Goal: Information Seeking & Learning: Learn about a topic

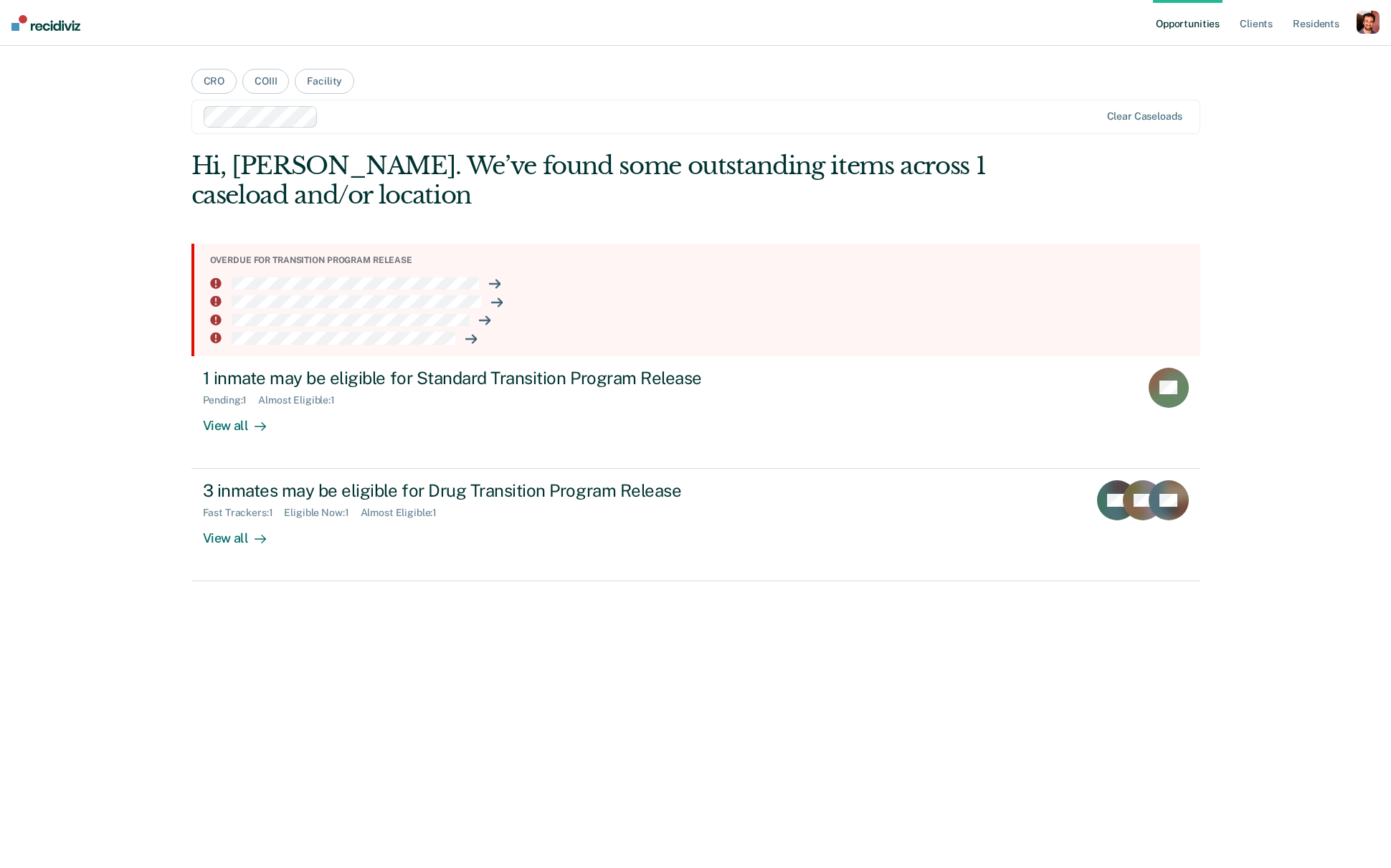
click at [1131, 19] on div "button" at bounding box center [1368, 22] width 23 height 23
click at [1131, 63] on link "Profile" at bounding box center [1310, 59] width 116 height 12
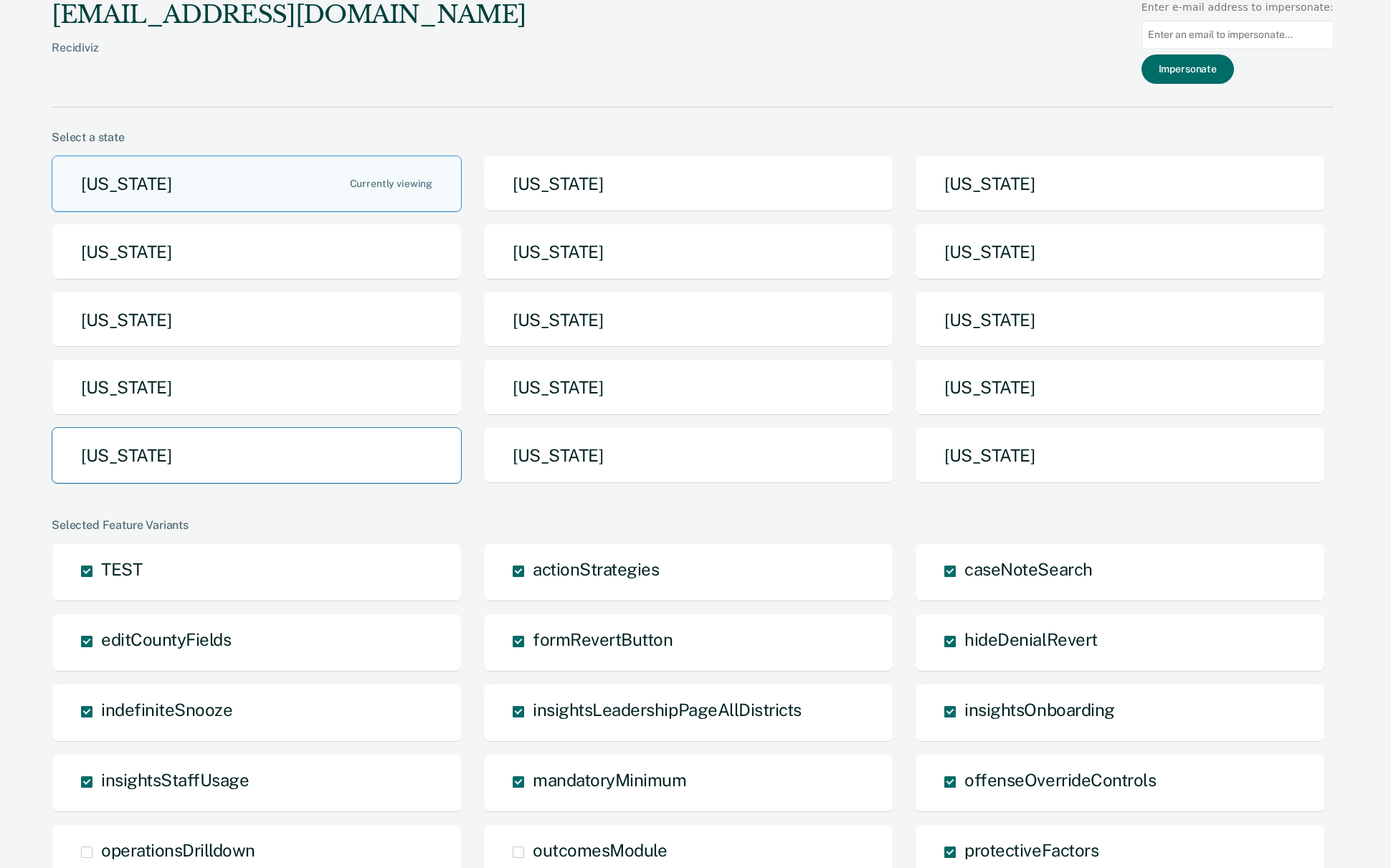
click at [298, 436] on button "[US_STATE]" at bounding box center [257, 455] width 410 height 56
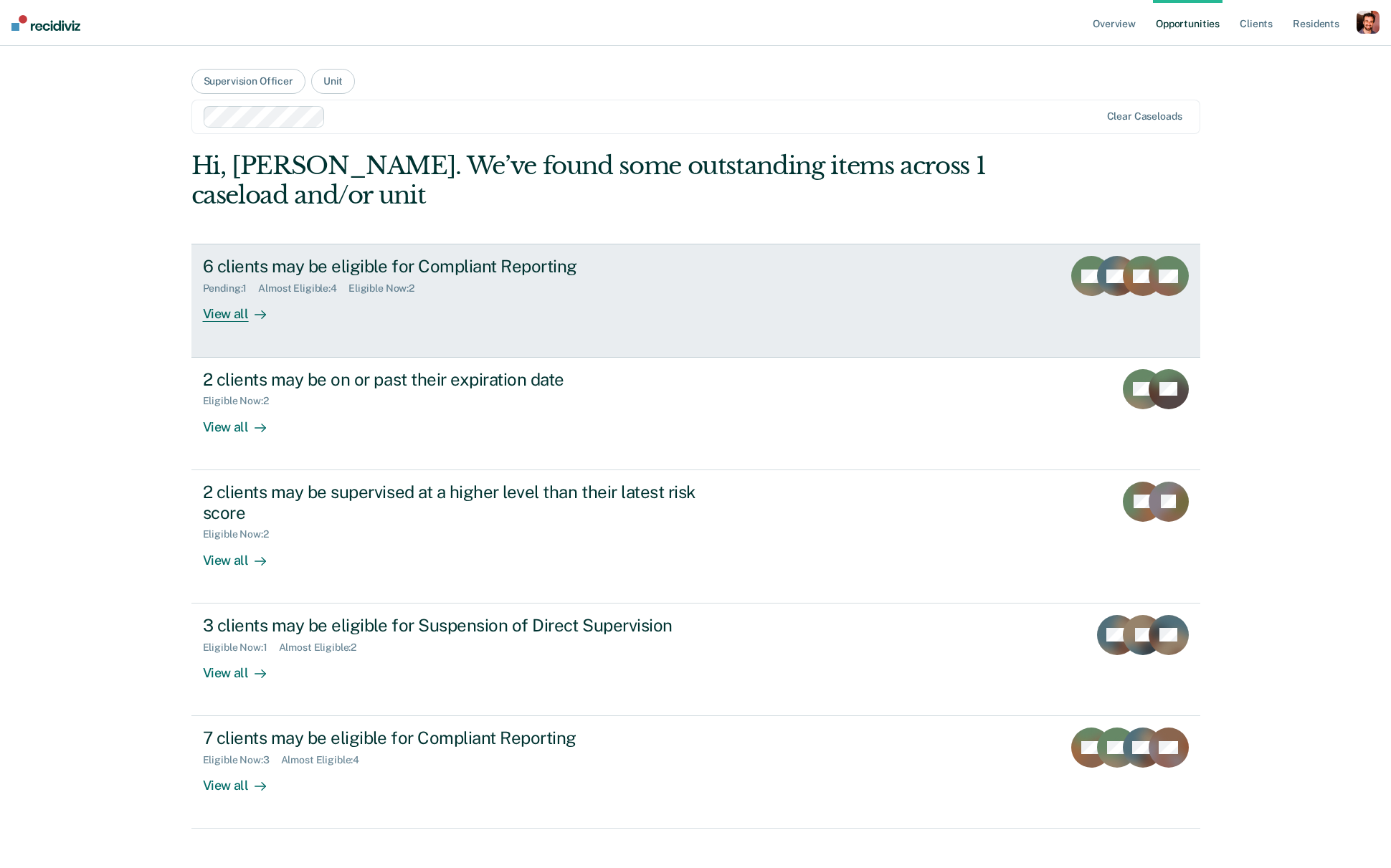
click at [389, 287] on div "Eligible Now : 2" at bounding box center [386, 288] width 77 height 12
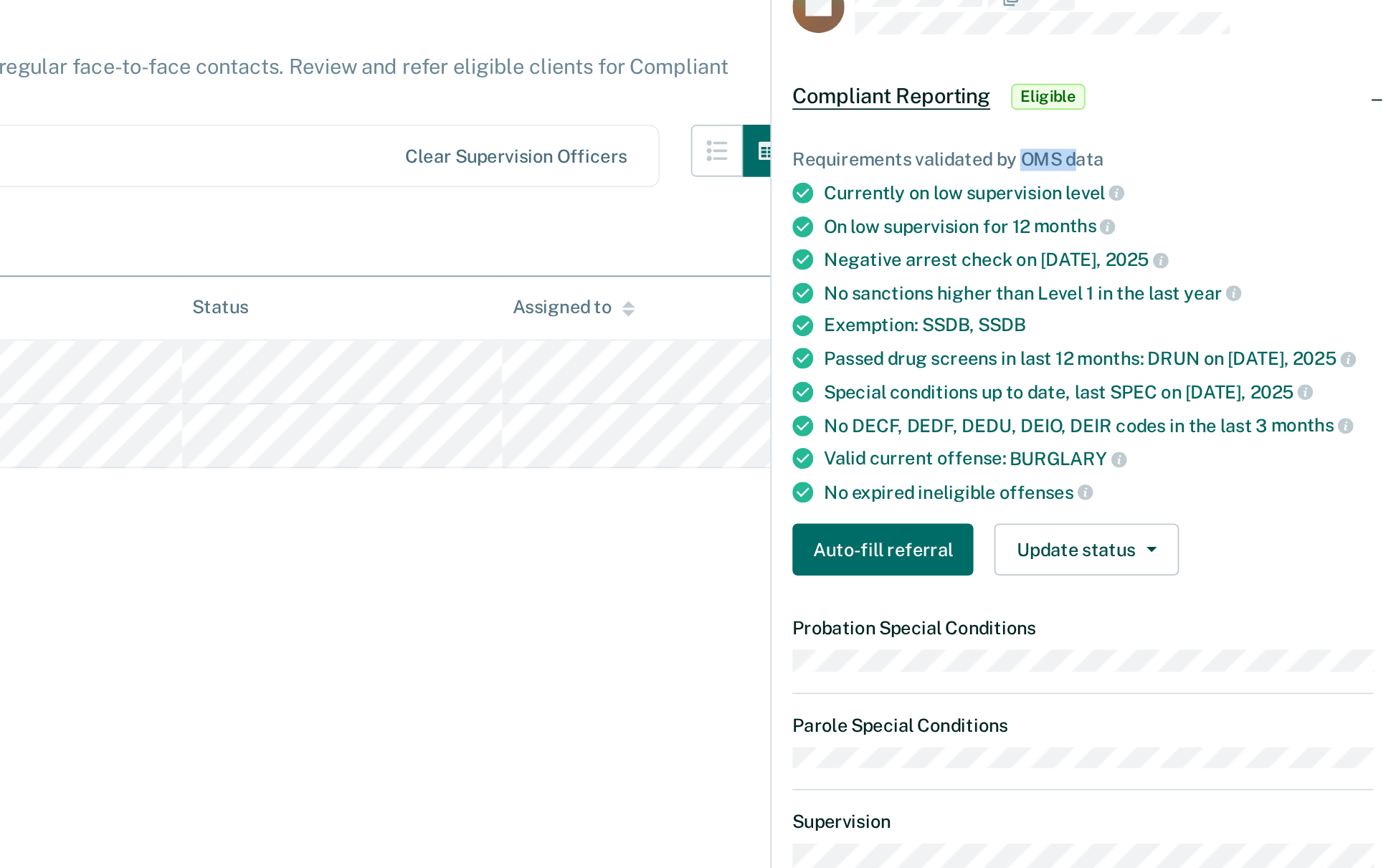
drag, startPoint x: 1183, startPoint y: 195, endPoint x: 1215, endPoint y: 195, distance: 32.0
click at [1131, 195] on div "Requirements validated by OMS data" at bounding box center [1218, 198] width 320 height 12
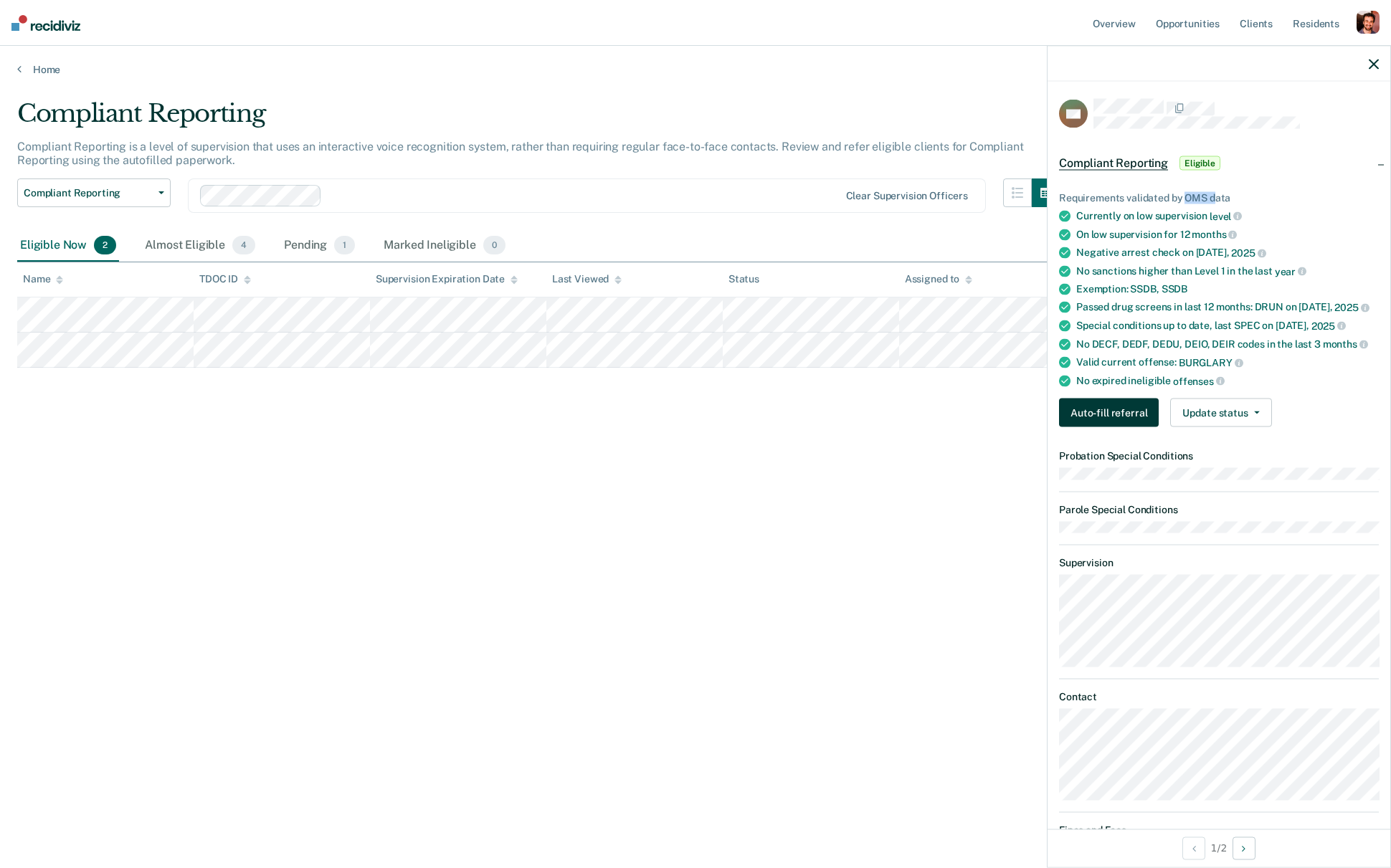
click at [1124, 405] on button "Auto-fill referral" at bounding box center [1108, 413] width 100 height 29
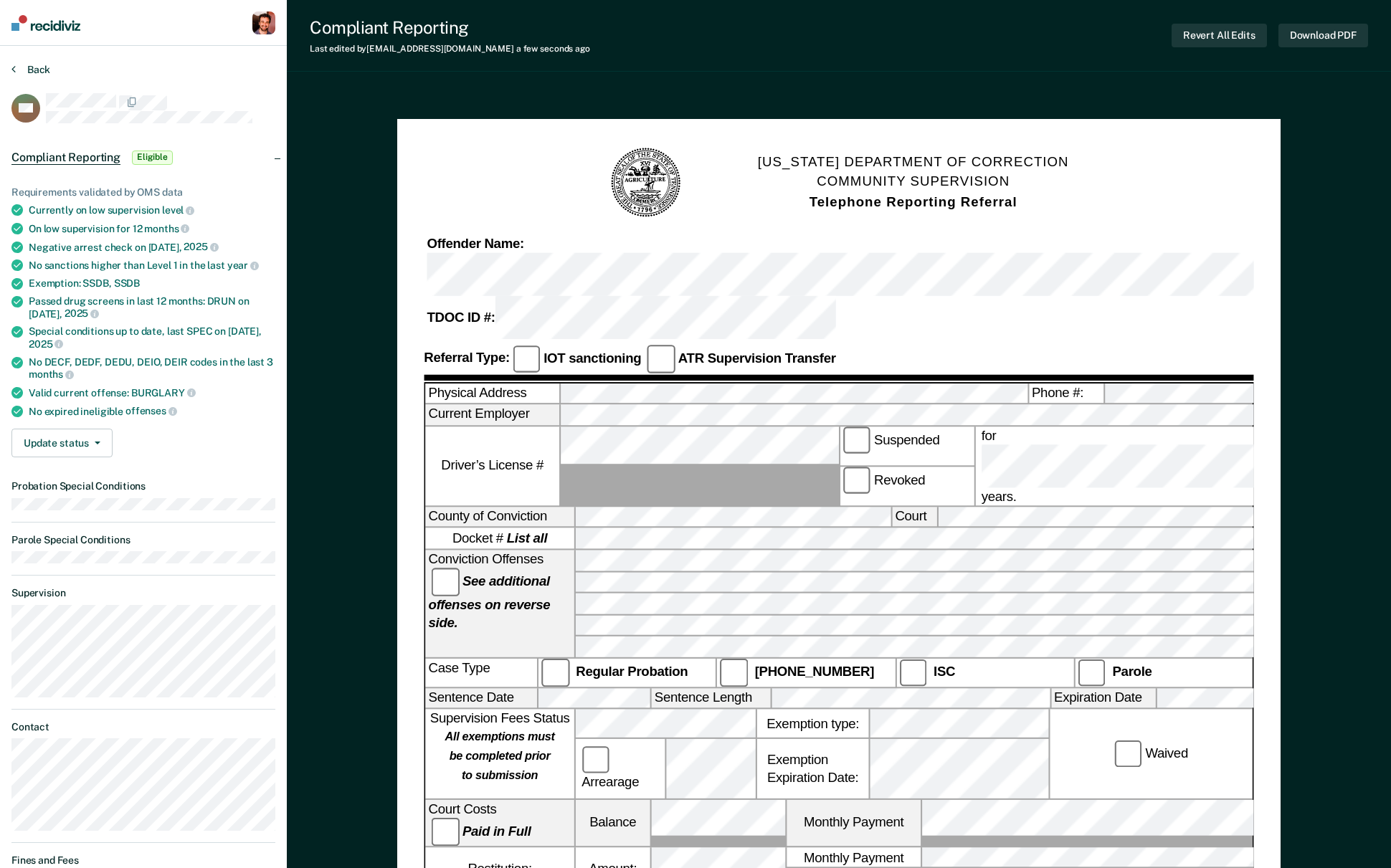
click at [24, 71] on button "Back" at bounding box center [31, 69] width 39 height 13
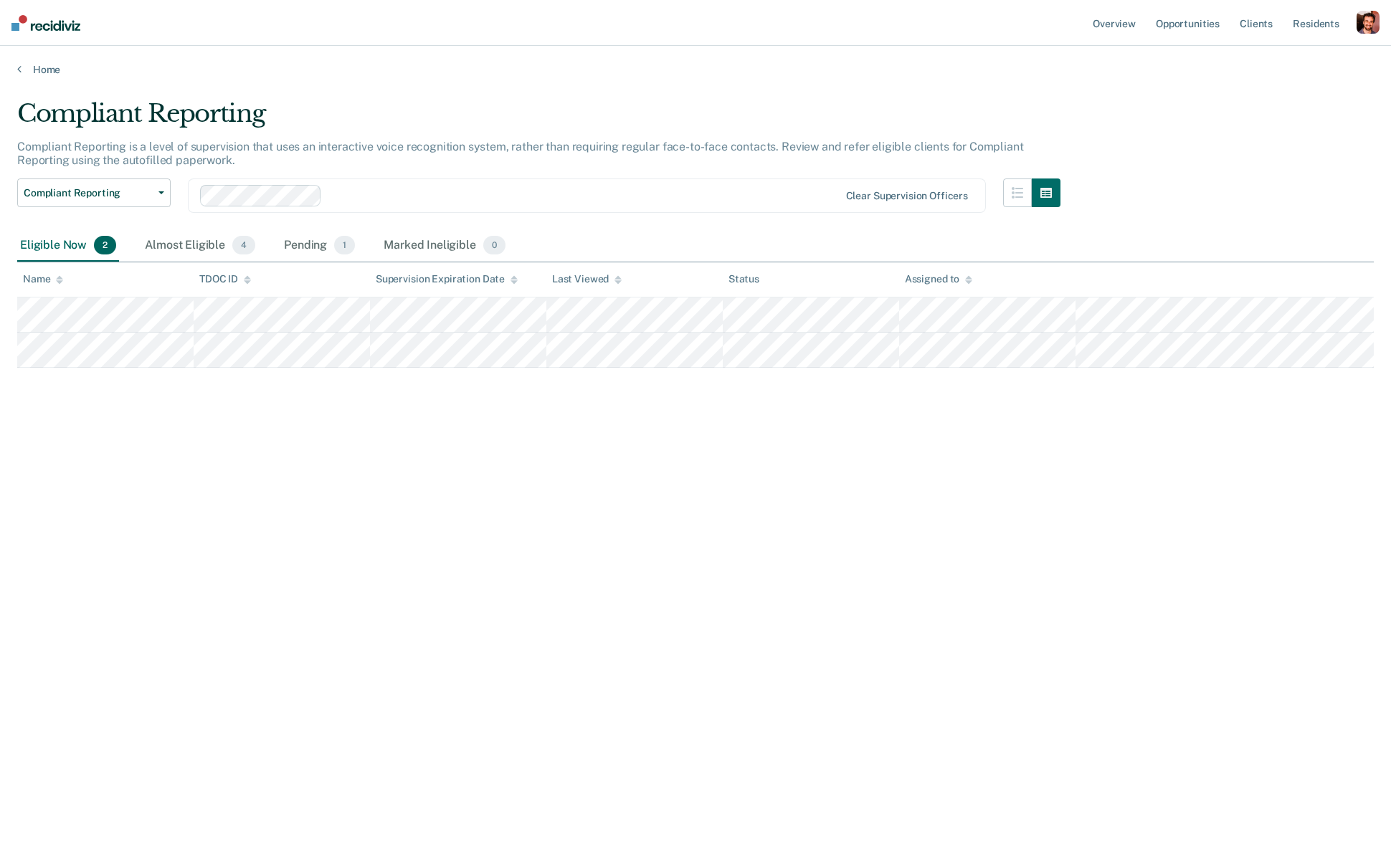
click at [1131, 28] on div "button" at bounding box center [1368, 22] width 23 height 23
click at [1110, 26] on link "Overview" at bounding box center [1113, 23] width 49 height 46
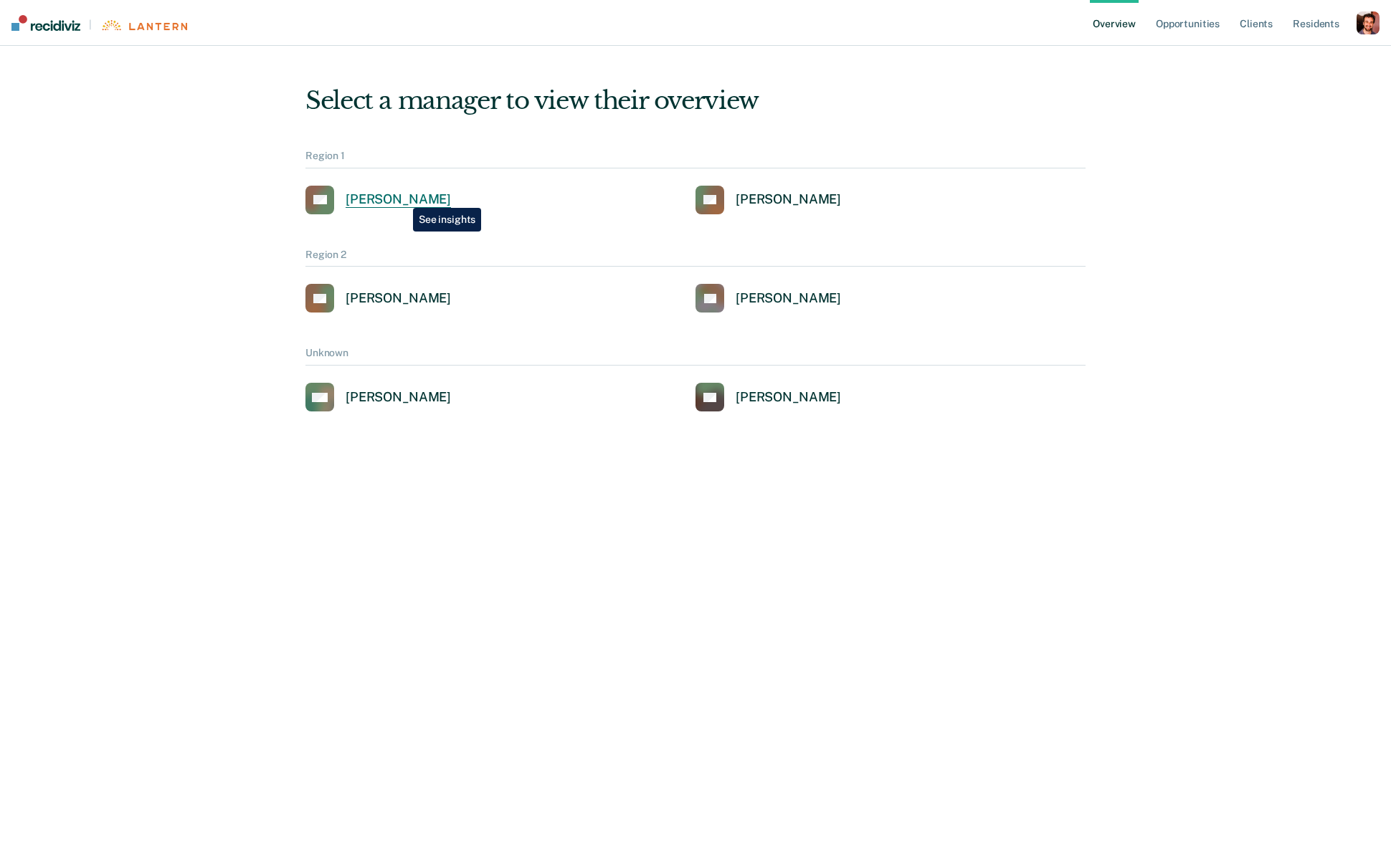
click at [402, 197] on div "Alejandro D Gonzalez" at bounding box center [398, 200] width 105 height 17
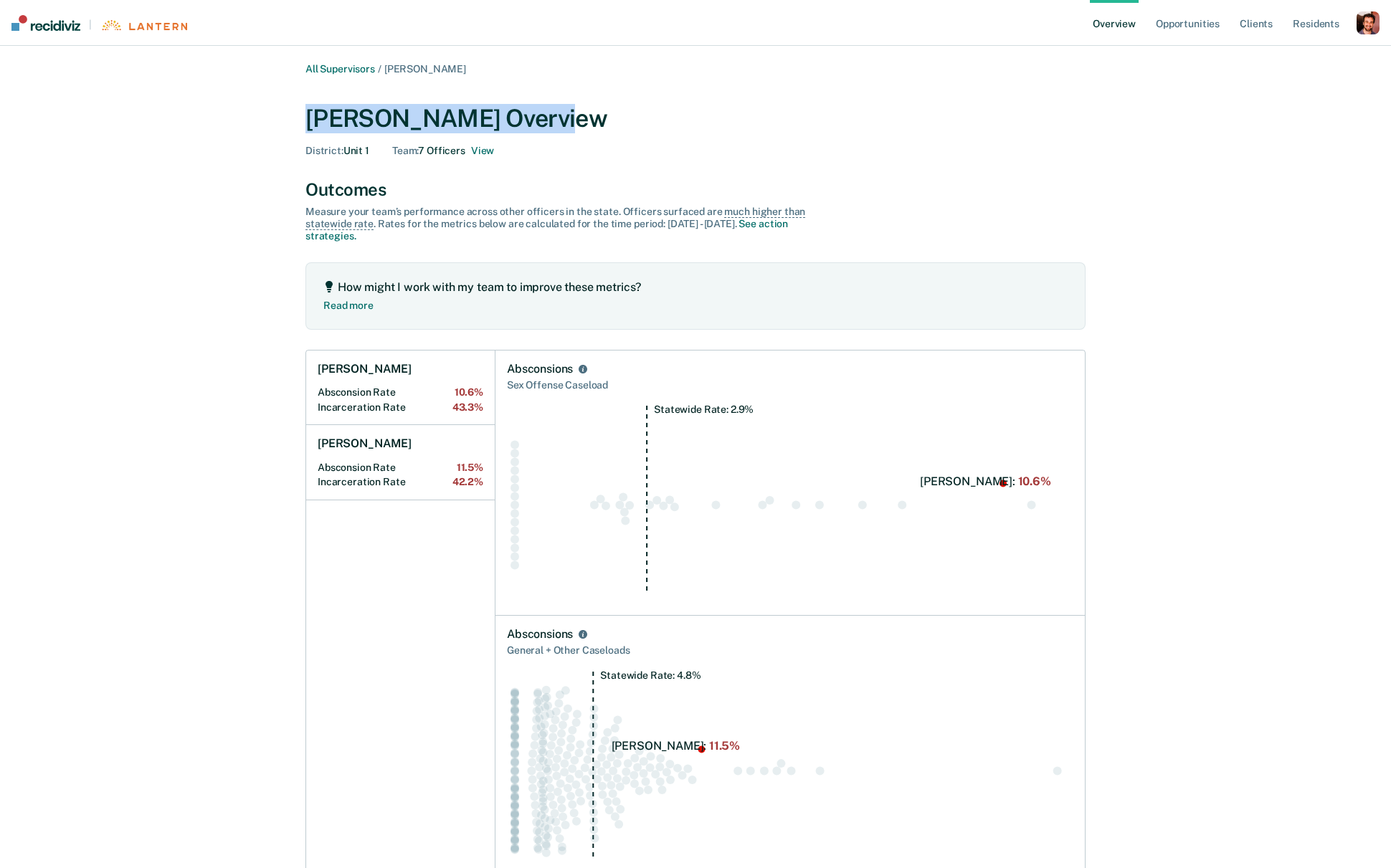
drag, startPoint x: 307, startPoint y: 113, endPoint x: 540, endPoint y: 118, distance: 233.1
click at [540, 118] on div "Alejandro D Gonzalez Overview" at bounding box center [696, 119] width 780 height 29
drag, startPoint x: 511, startPoint y: 382, endPoint x: 596, endPoint y: 388, distance: 85.2
click at [596, 387] on div "Sex Offense Caseload" at bounding box center [790, 386] width 566 height 18
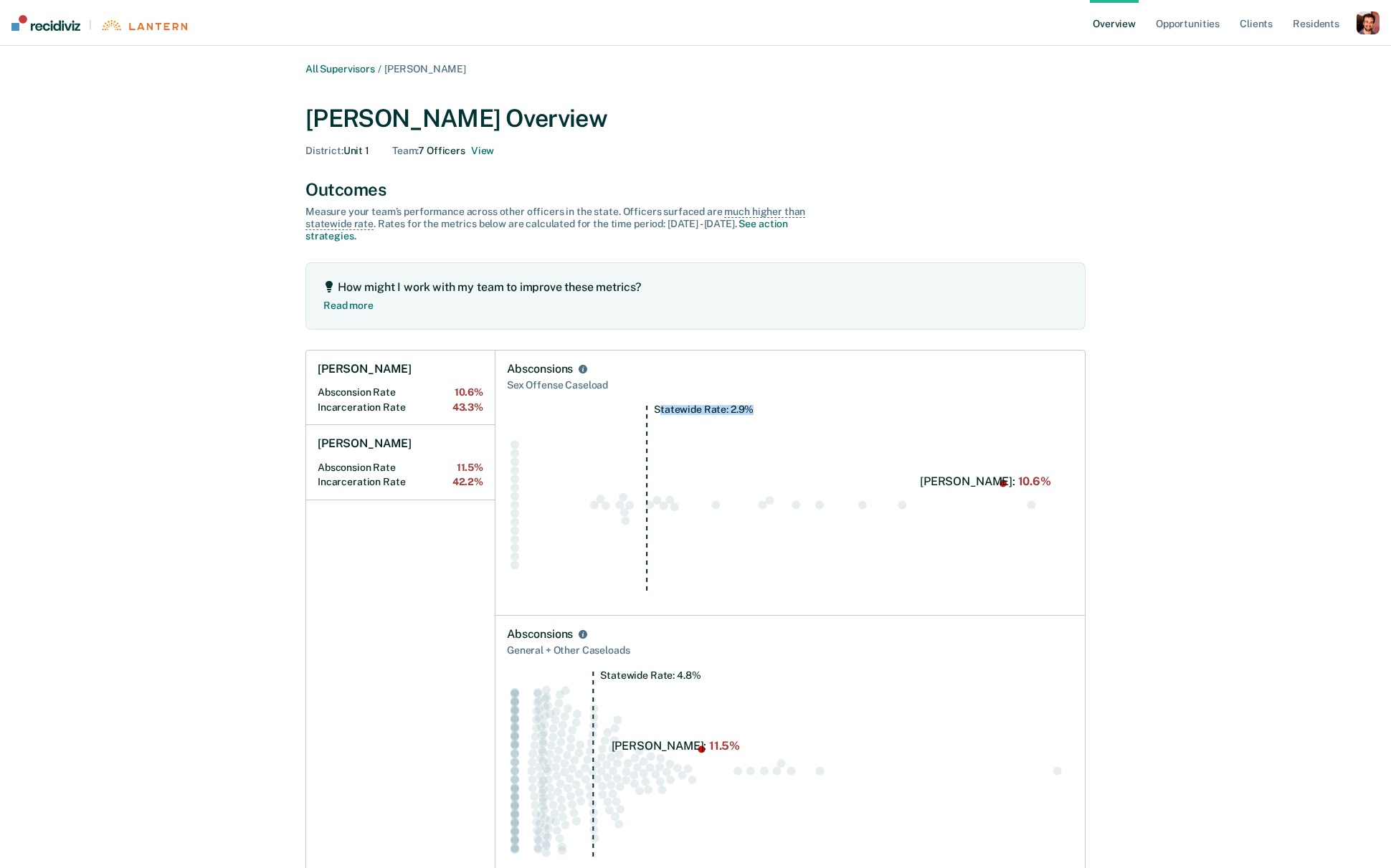
drag, startPoint x: 656, startPoint y: 406, endPoint x: 747, endPoint y: 410, distance: 91.1
click at [748, 411] on tspan "Statewide Rate: 2.9%" at bounding box center [703, 409] width 100 height 11
click at [449, 396] on Rate "Absconsion Rate 10.6%" at bounding box center [400, 392] width 166 height 12
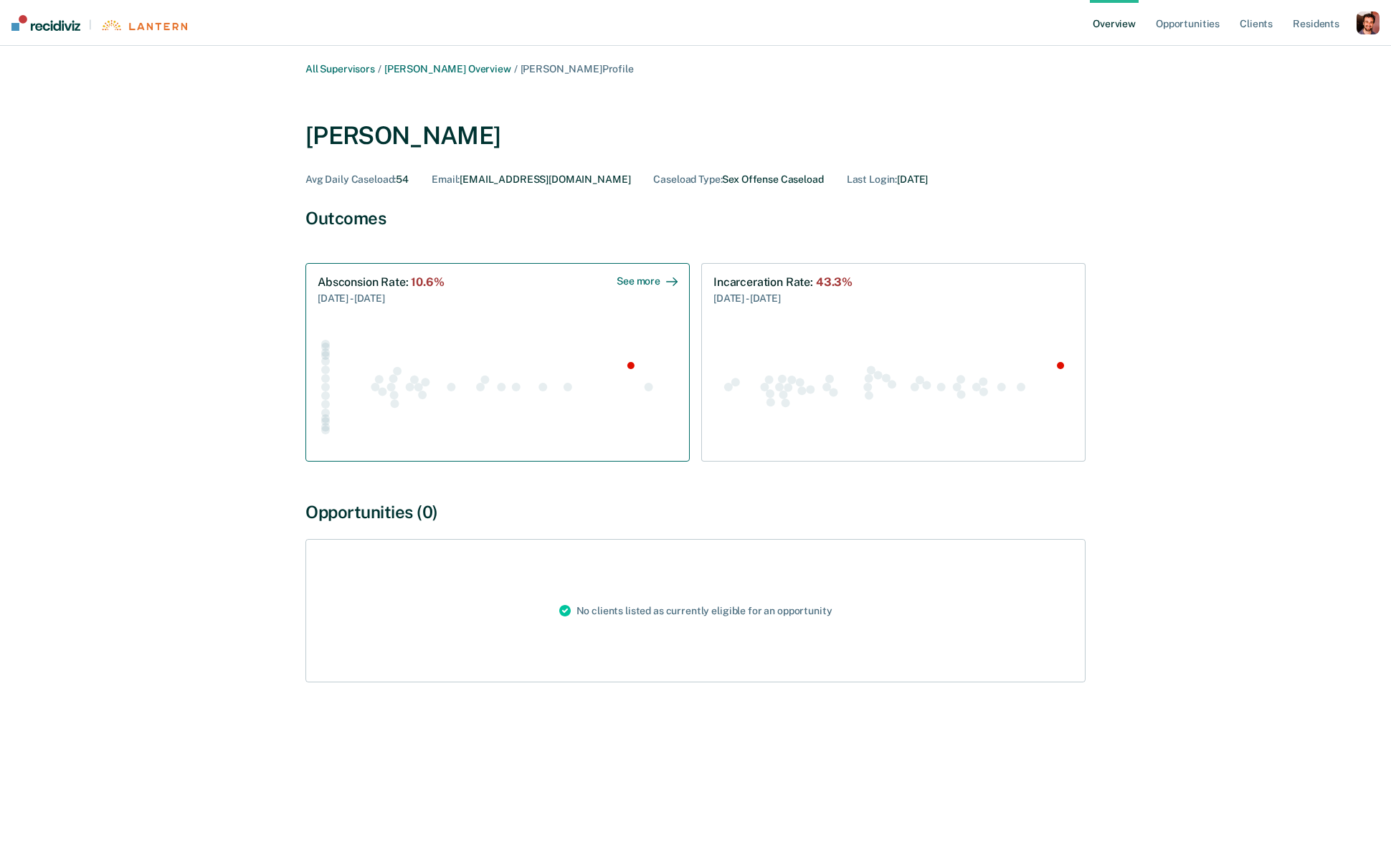
click at [528, 329] on icon "Swarm plot of all absconsion rates in the state for SEX_OFFENSE caseloads, high…" at bounding box center [497, 386] width 360 height 126
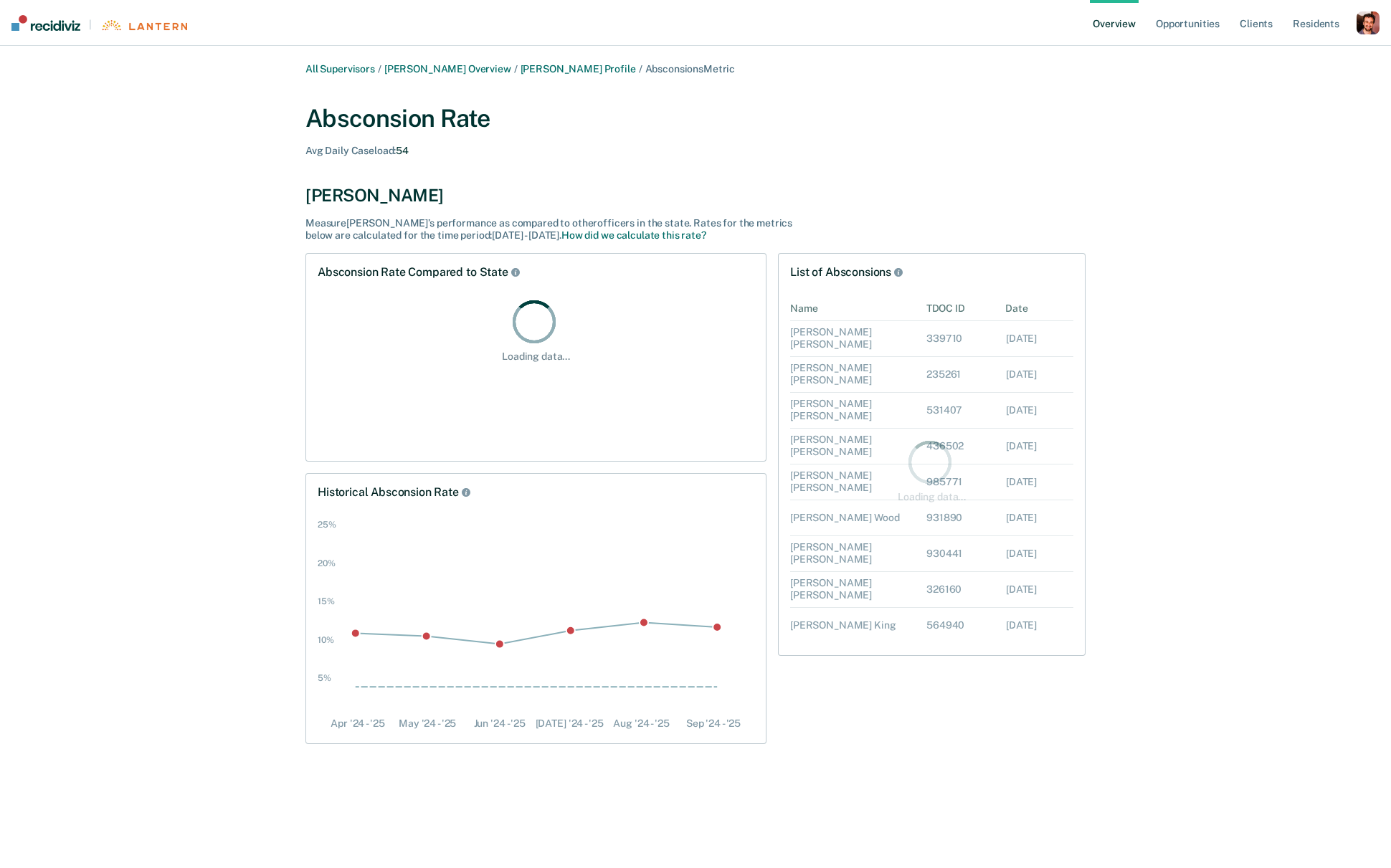
scroll to position [346, 283]
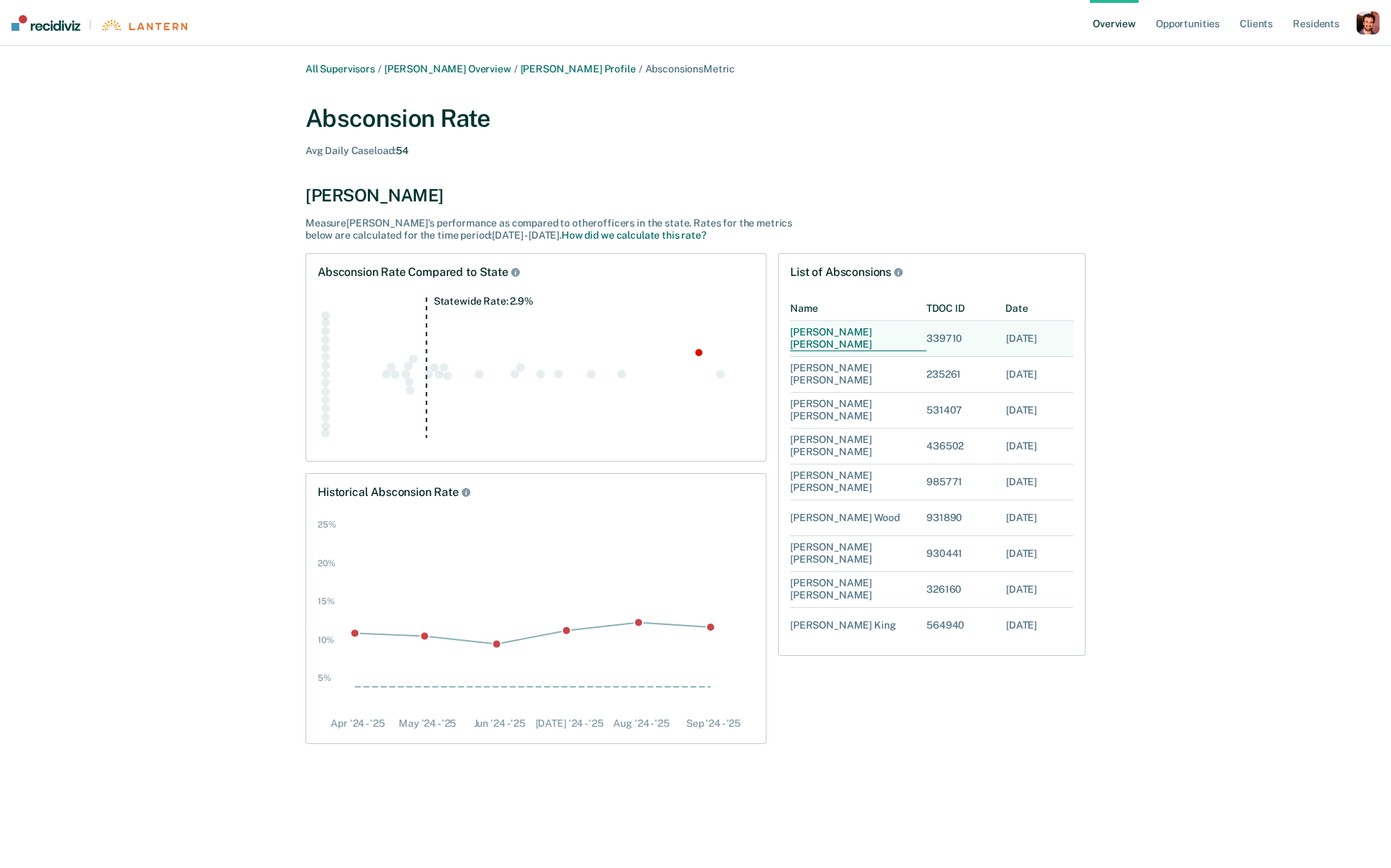
click at [845, 331] on div "Terry Clark" at bounding box center [858, 338] width 137 height 35
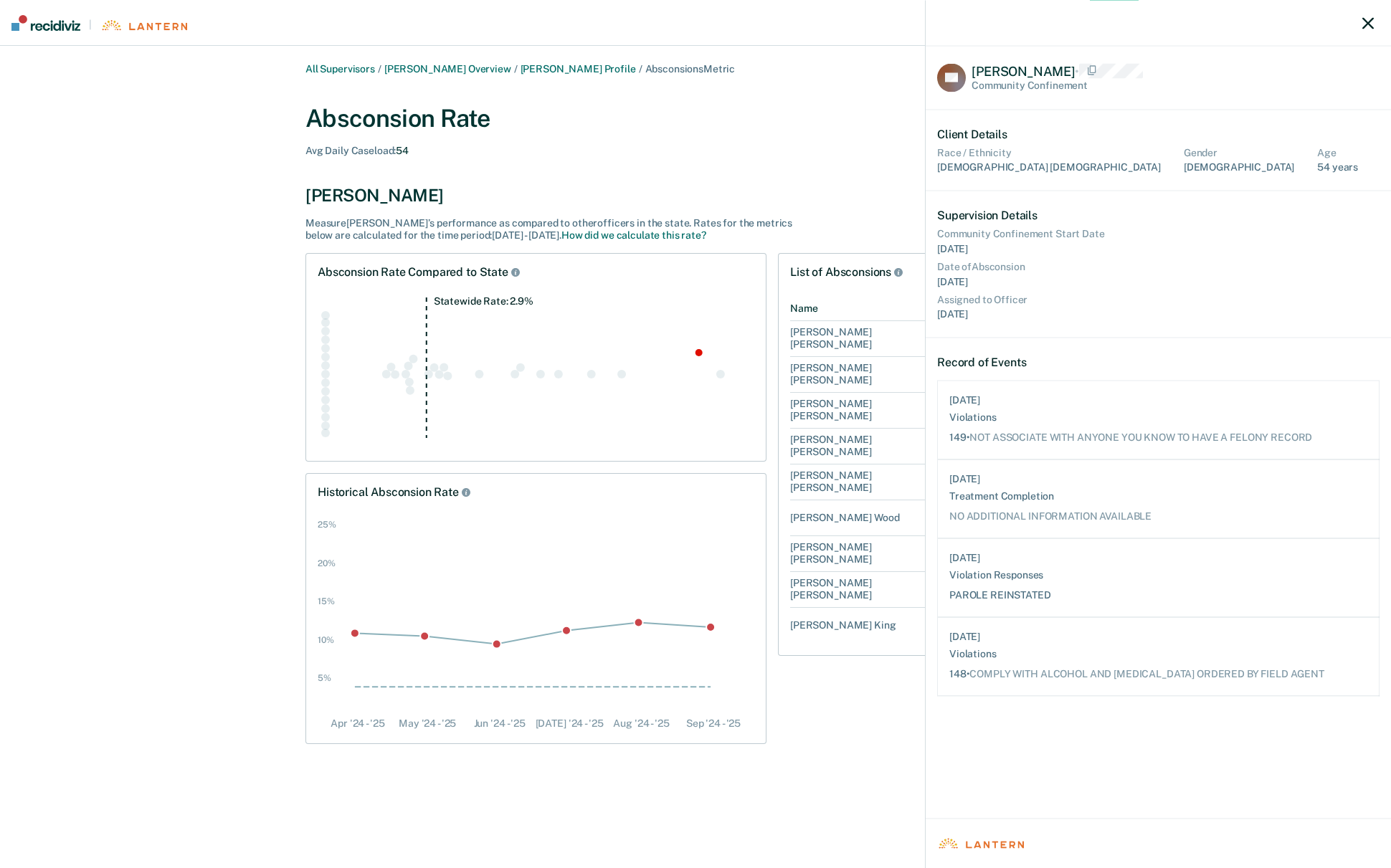
click at [1131, 22] on icon "button" at bounding box center [1367, 23] width 11 height 11
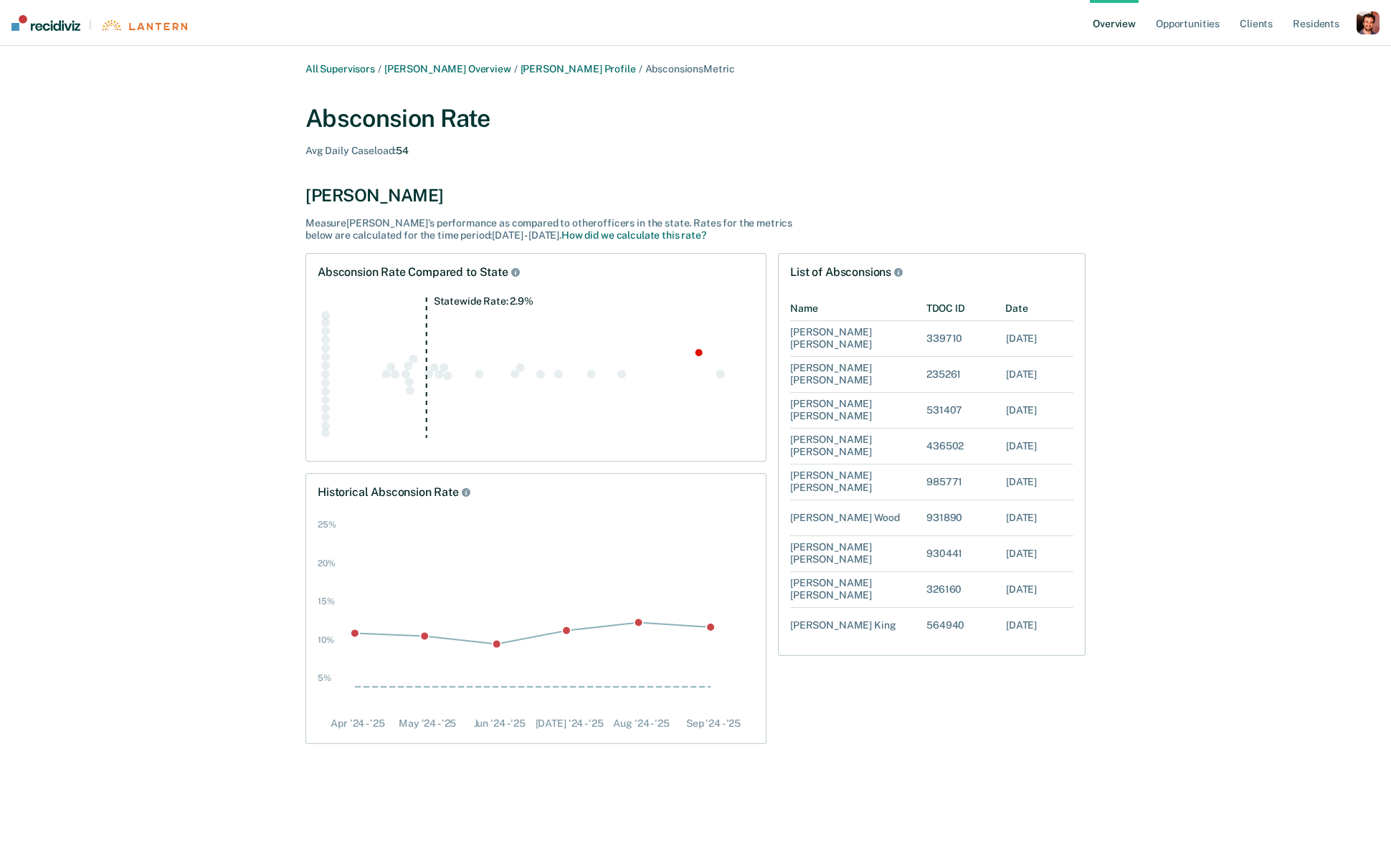
click at [1131, 24] on div "button" at bounding box center [1368, 23] width 23 height 23
click at [1131, 57] on link "Profile" at bounding box center [1310, 58] width 116 height 12
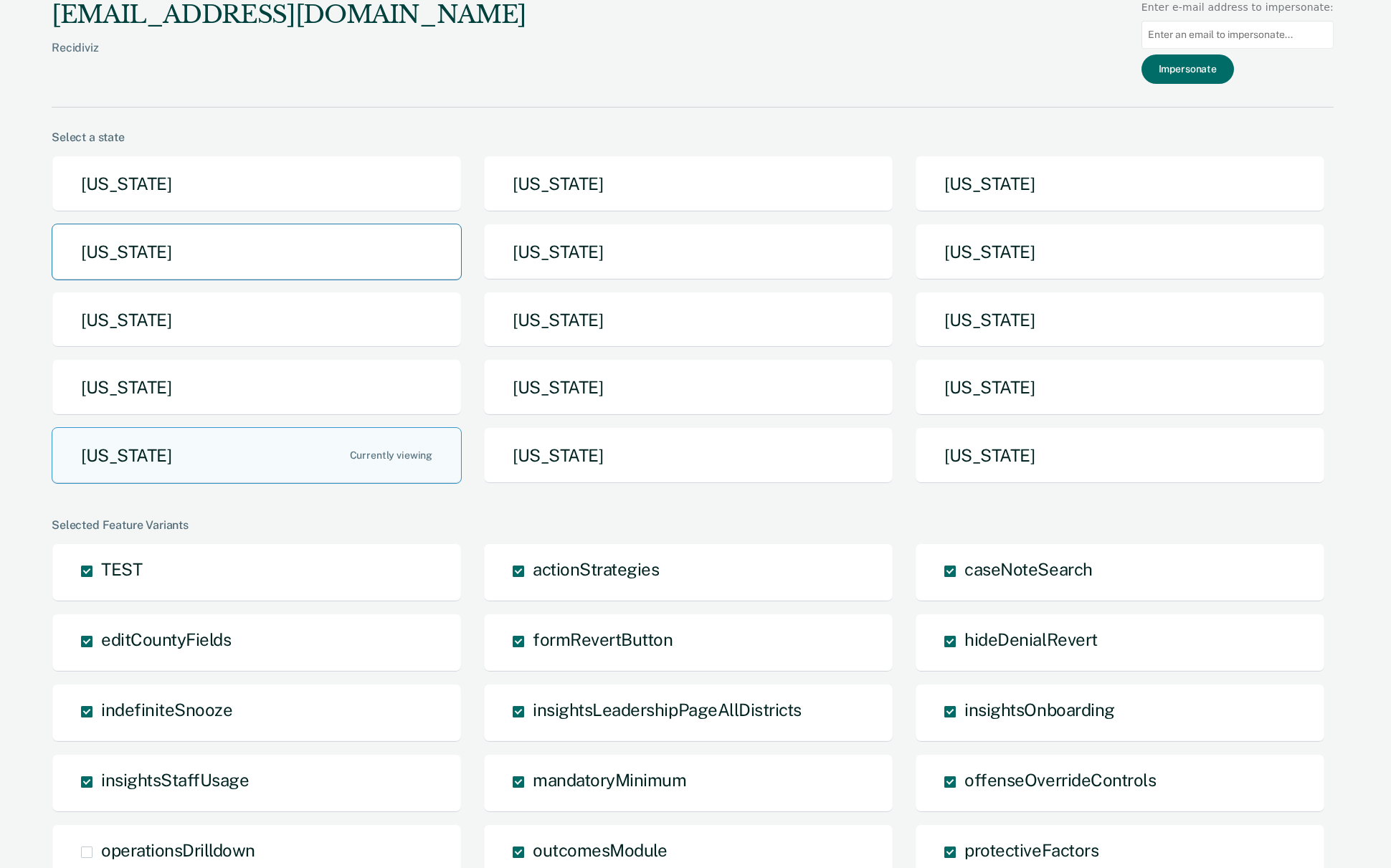
click at [377, 247] on button "[US_STATE]" at bounding box center [257, 251] width 410 height 56
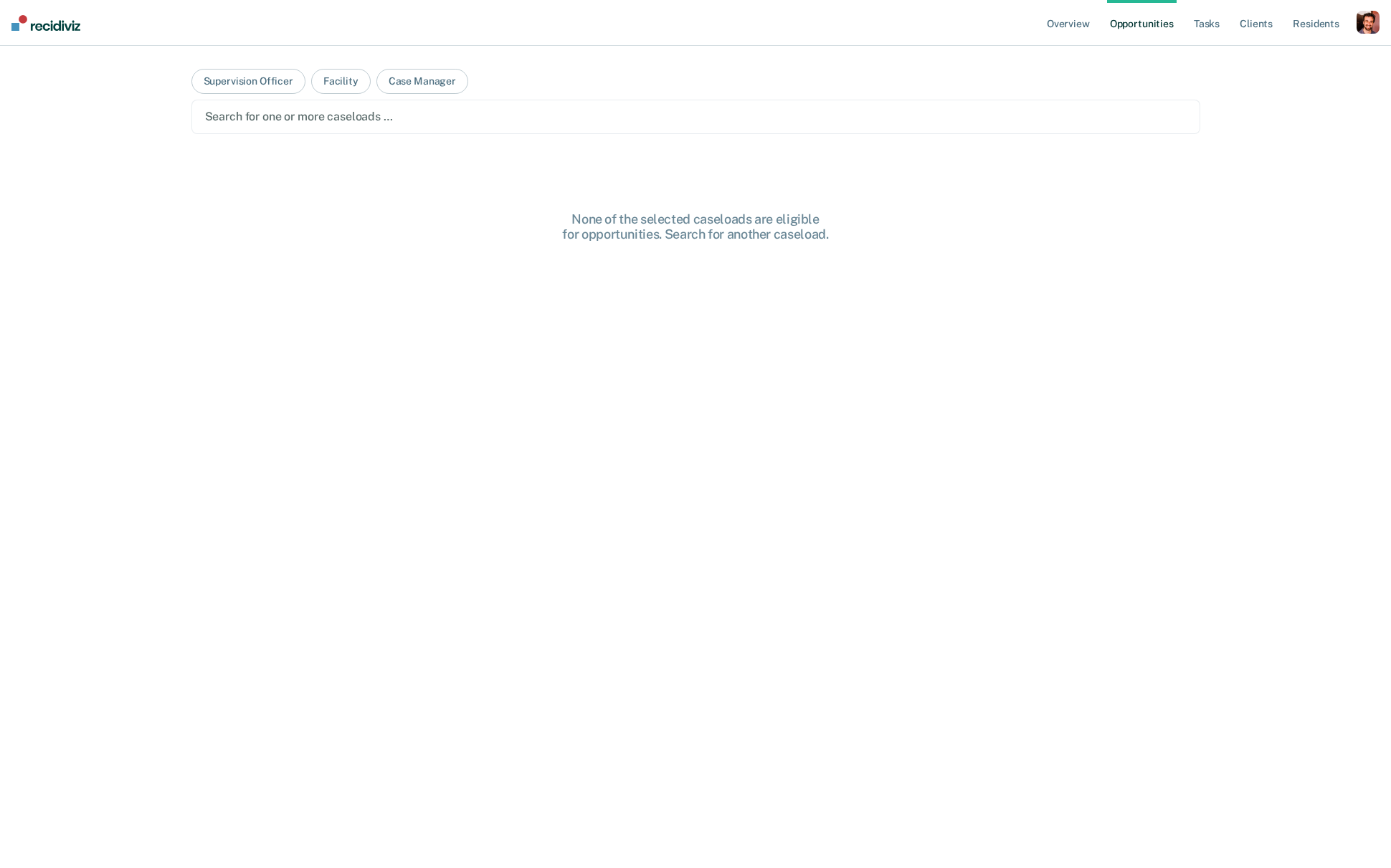
click at [1131, 26] on div "button" at bounding box center [1368, 22] width 23 height 23
click at [1131, 93] on link "Go to Operations" at bounding box center [1307, 95] width 122 height 12
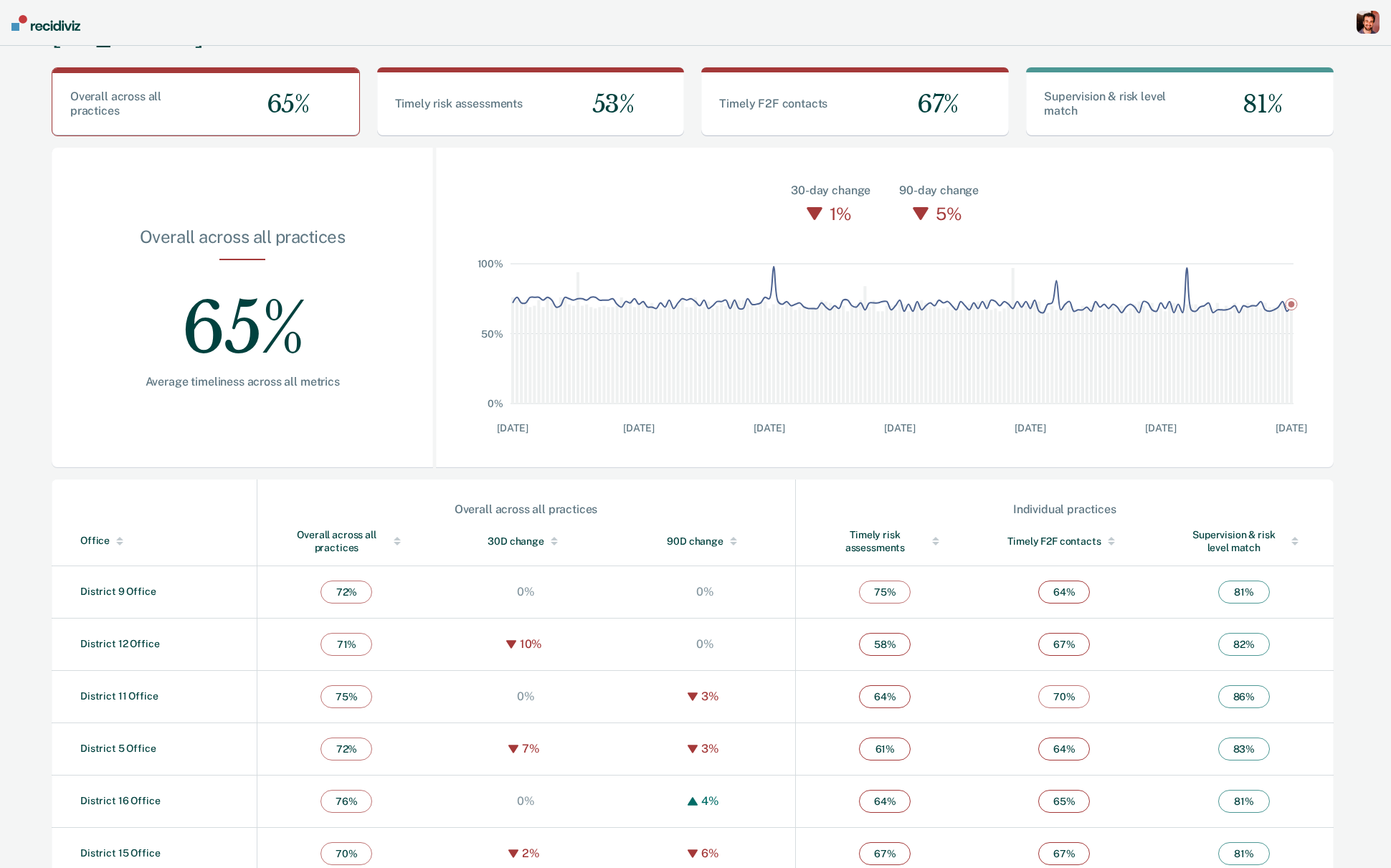
scroll to position [92, 0]
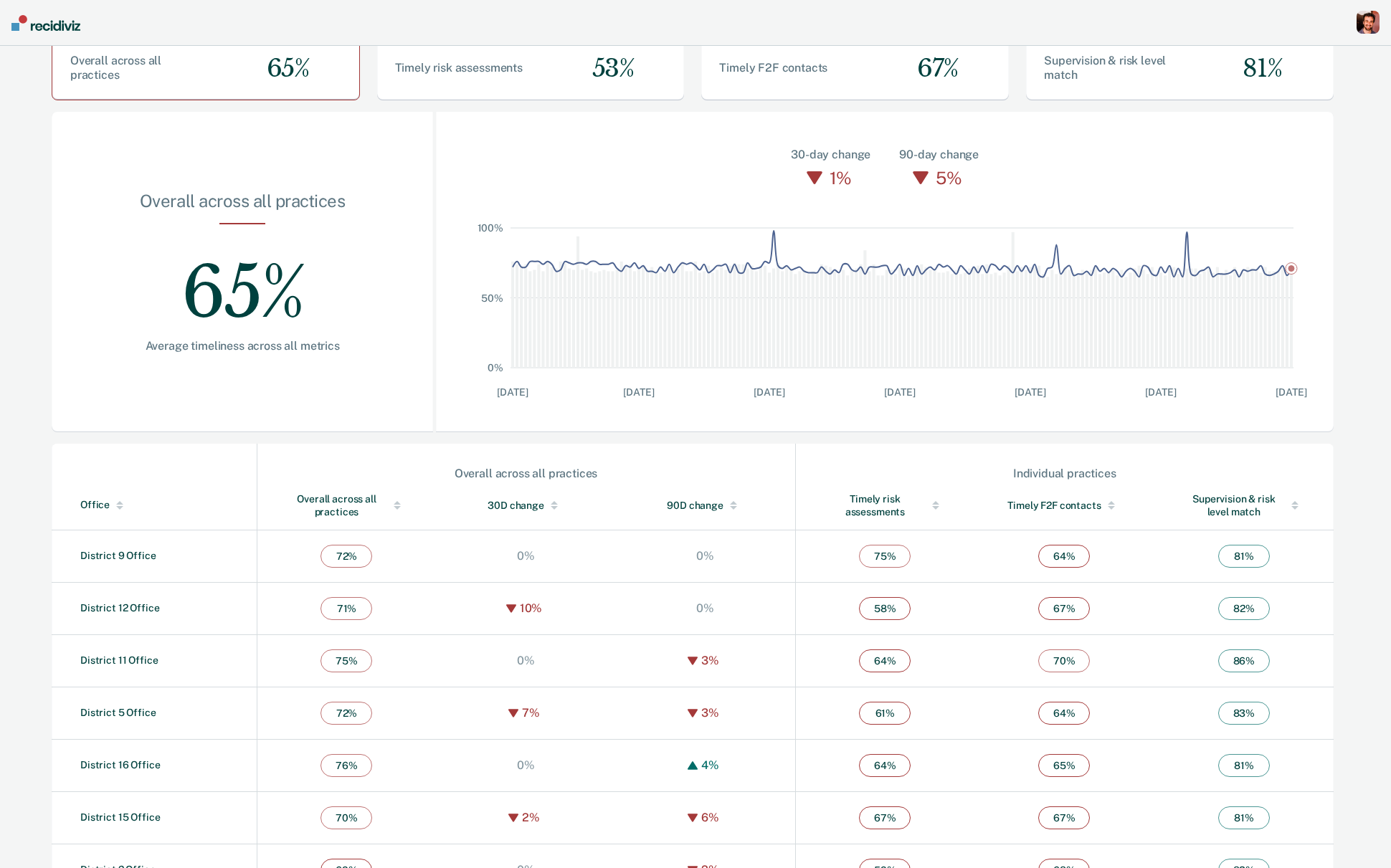
click at [360, 501] on div "Overall across all practices" at bounding box center [347, 505] width 122 height 26
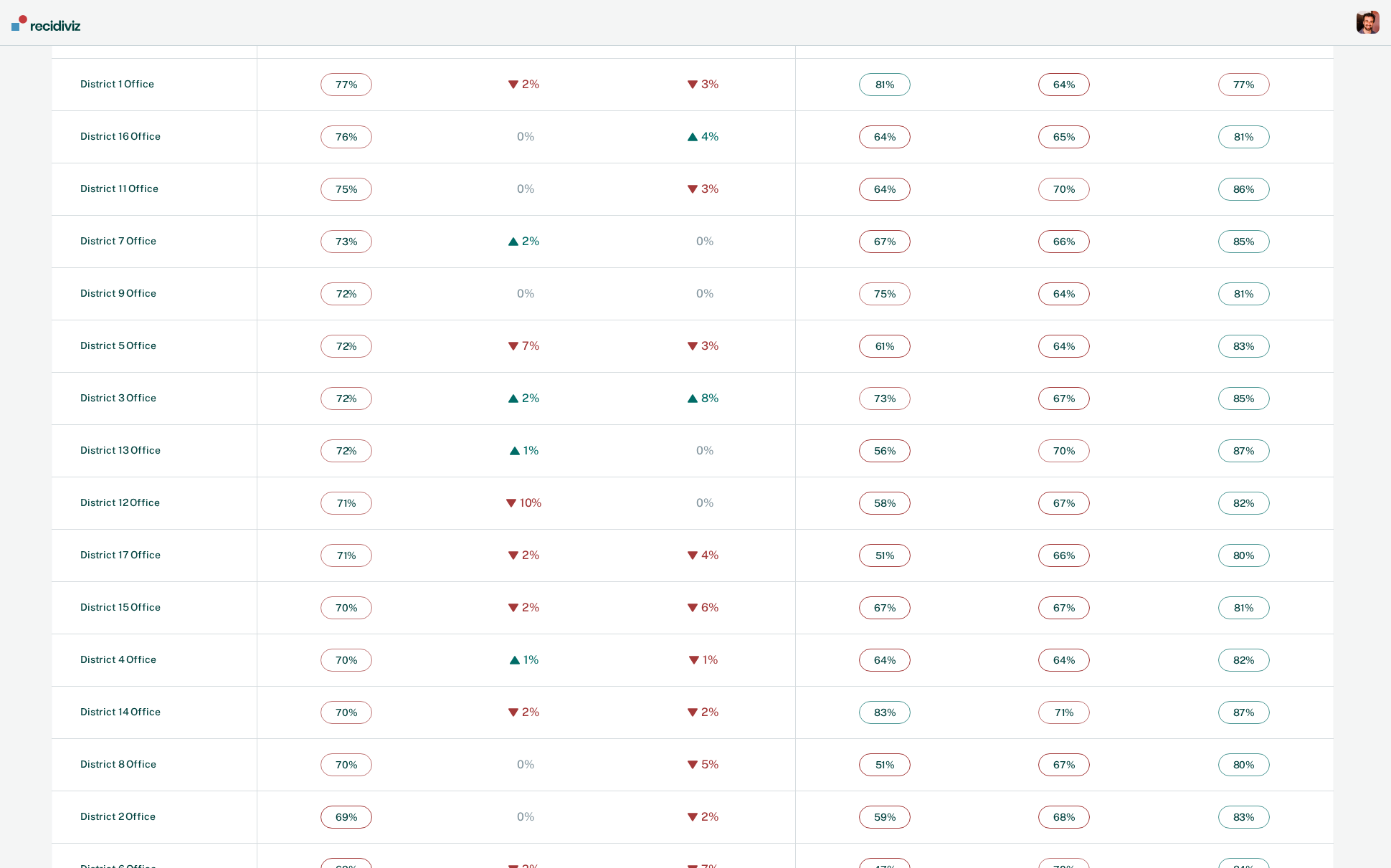
scroll to position [701, 0]
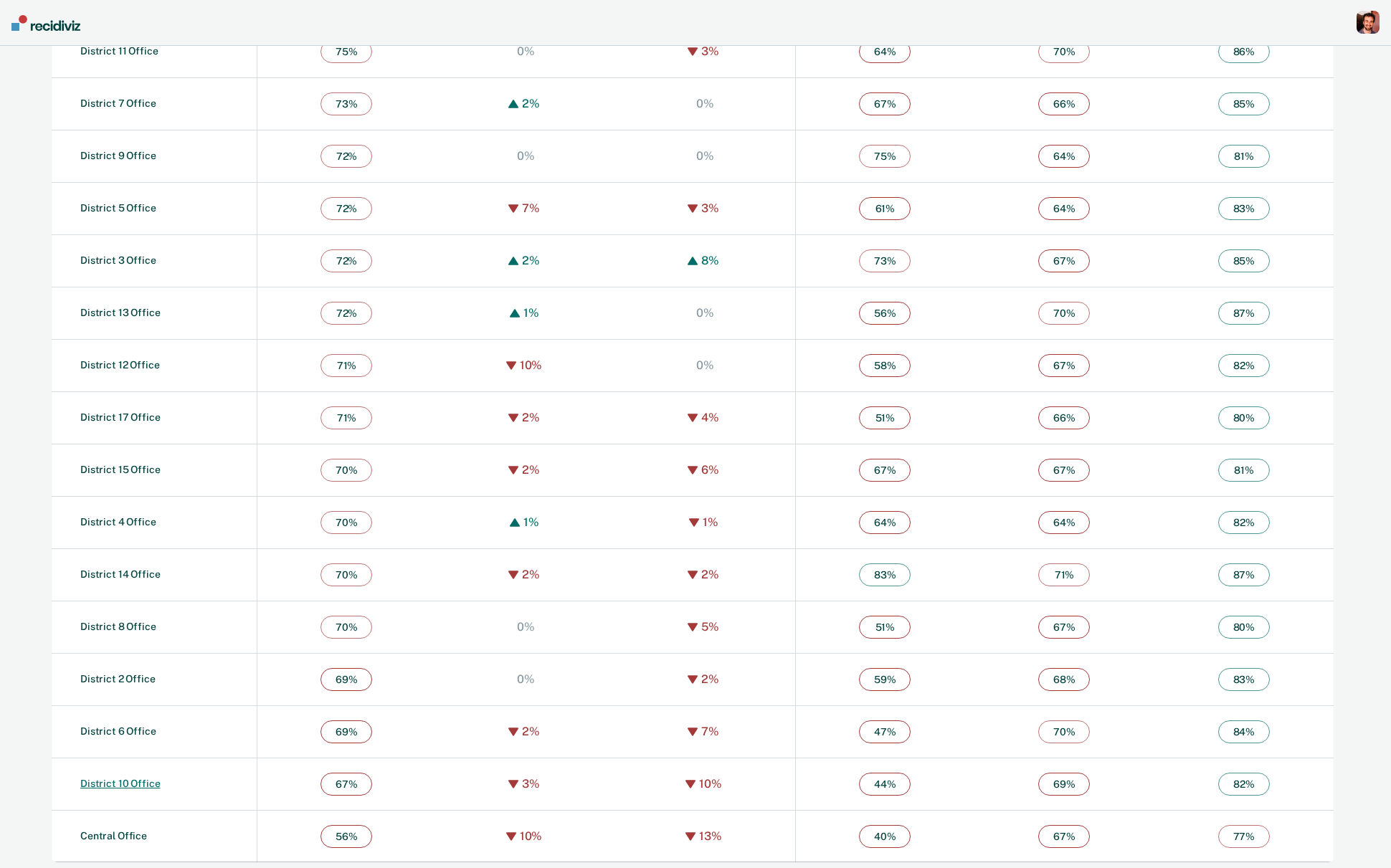
click at [122, 778] on link "District 10 Office" at bounding box center [120, 783] width 80 height 11
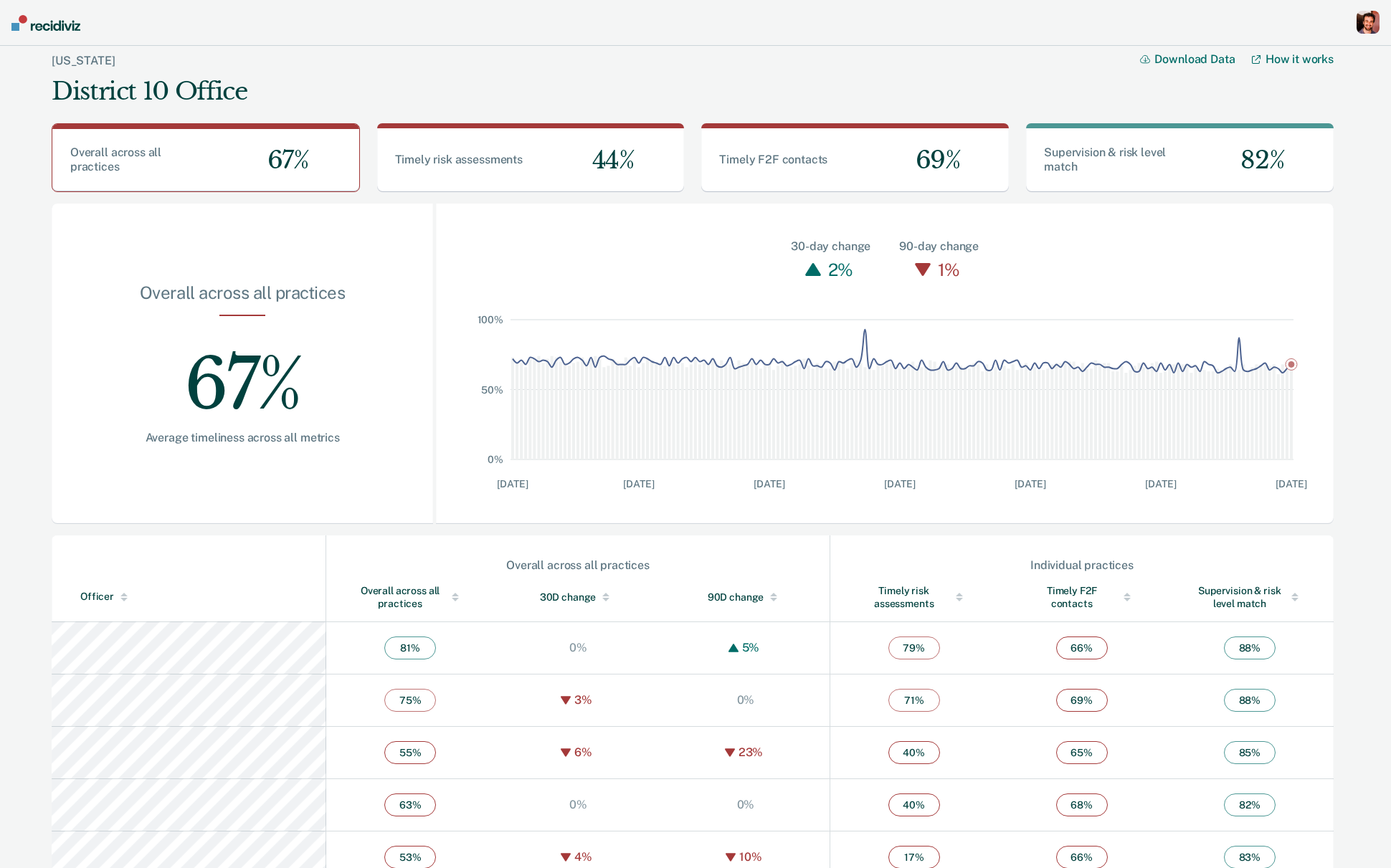
click at [355, 593] on div "Overall across all practices" at bounding box center [410, 597] width 110 height 26
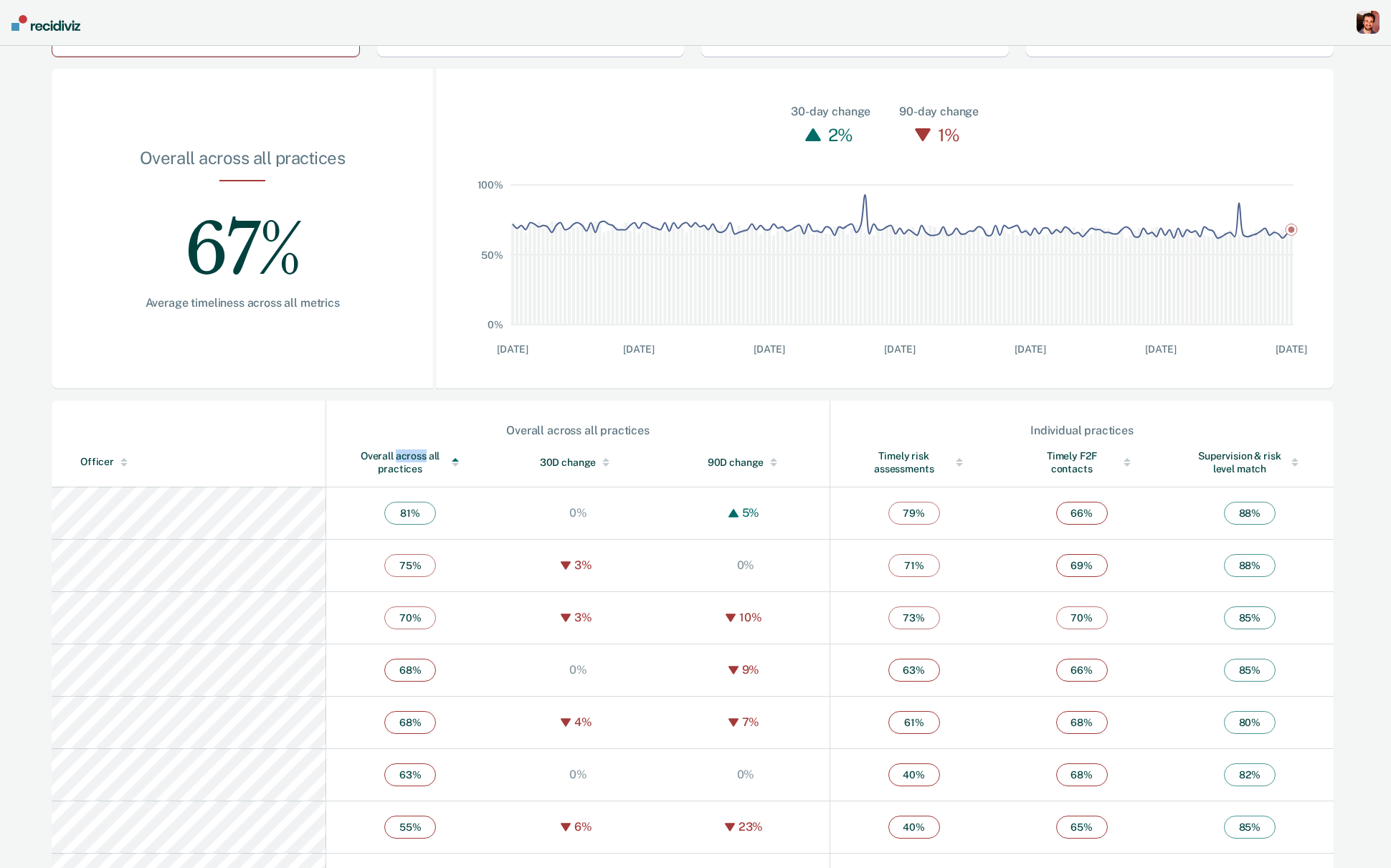
scroll to position [181, 0]
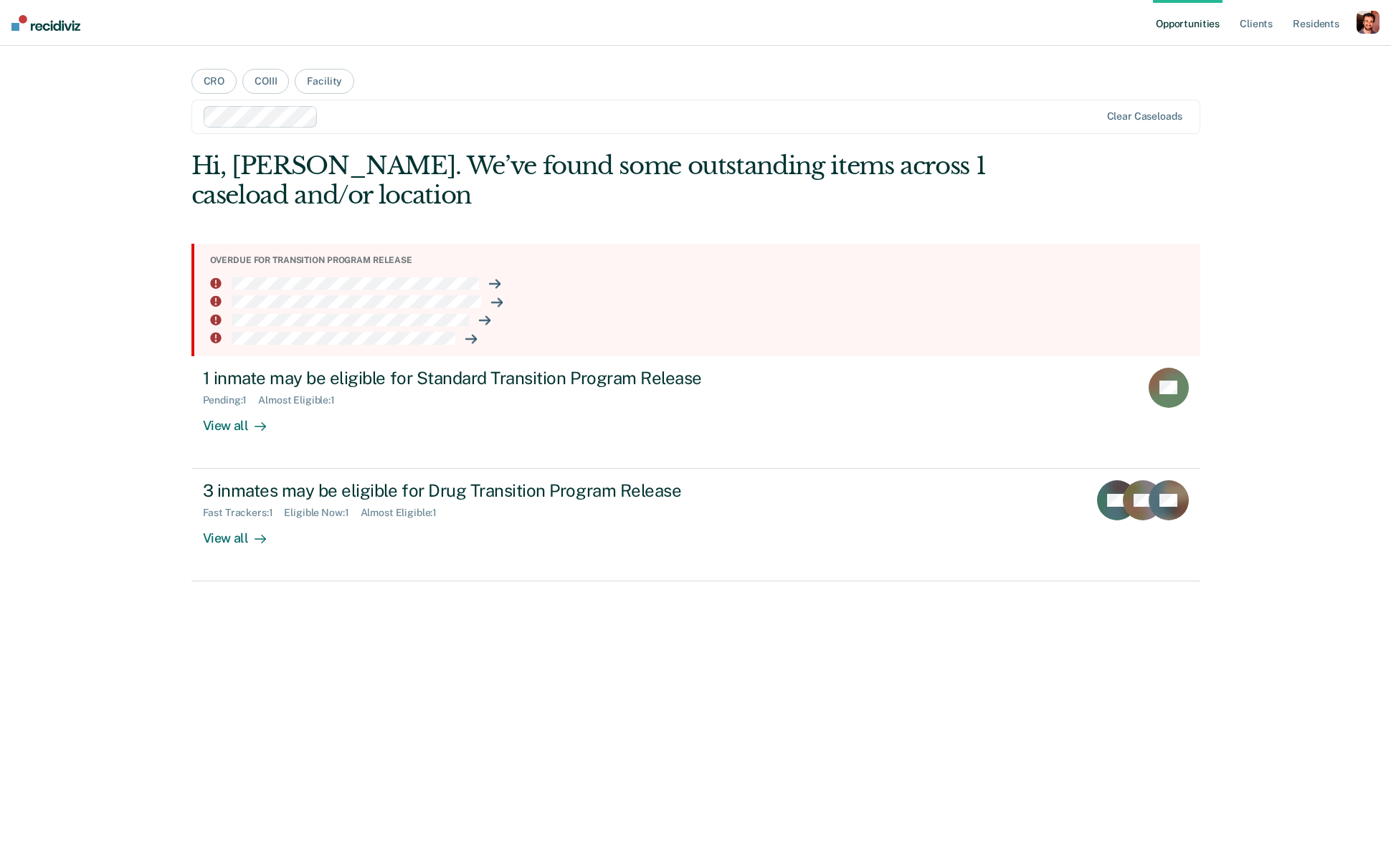
click at [1374, 21] on div "button" at bounding box center [1368, 22] width 23 height 23
click at [1279, 54] on link "Profile" at bounding box center [1310, 59] width 116 height 12
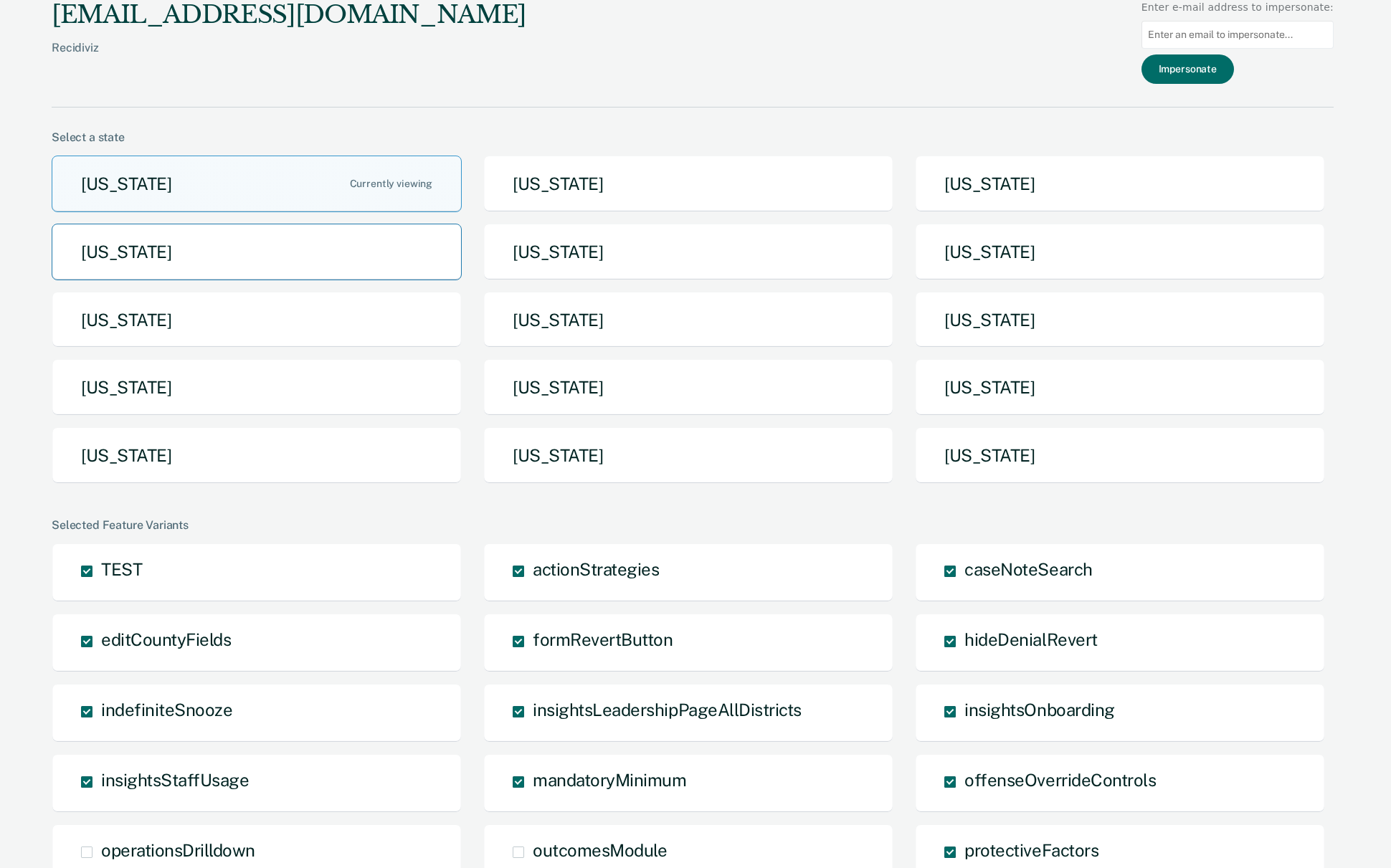
click at [278, 249] on button "[US_STATE]" at bounding box center [257, 251] width 410 height 56
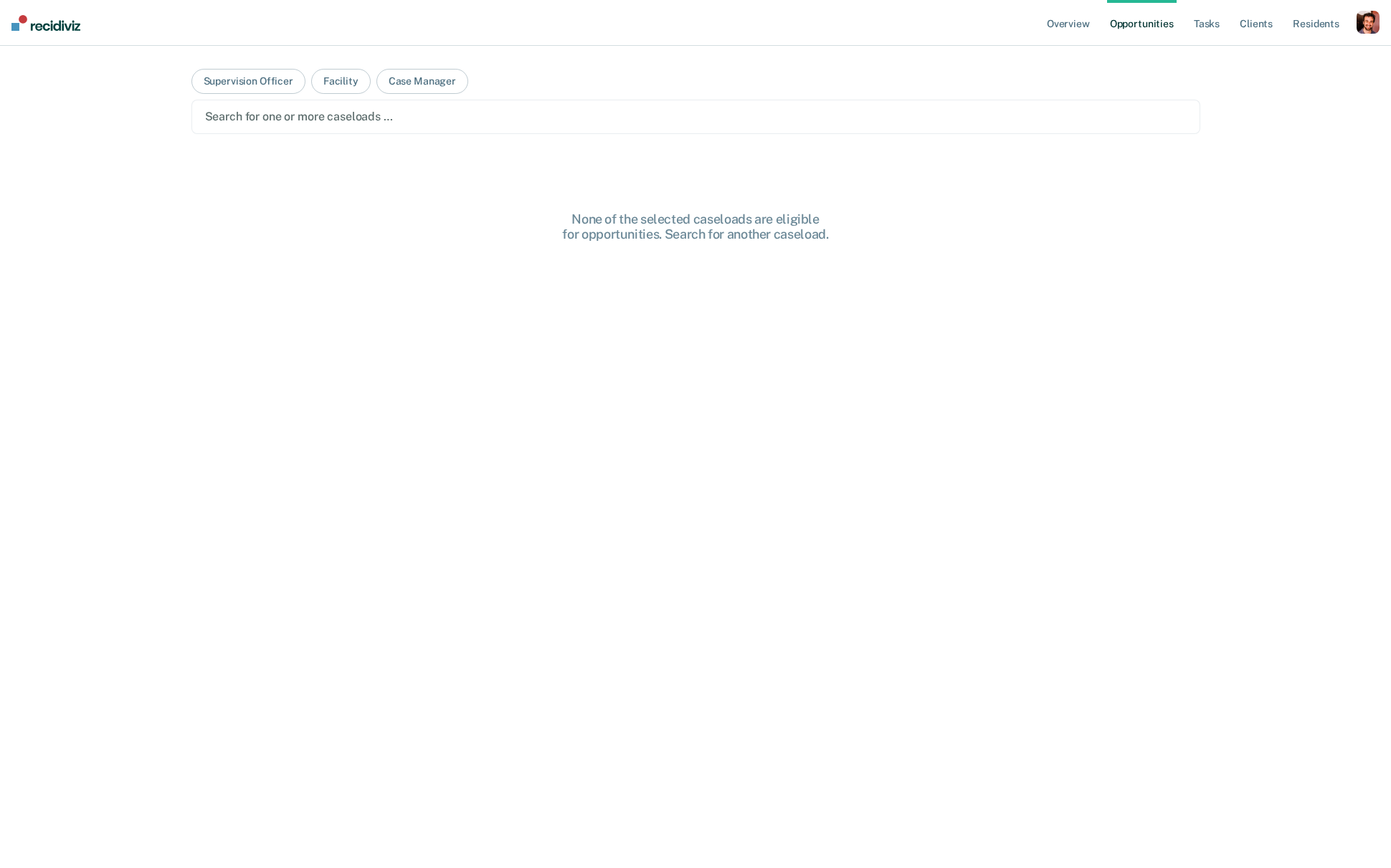
click at [1371, 18] on div "button" at bounding box center [1368, 22] width 23 height 23
click at [1312, 74] on link "Go to System-Level Trends" at bounding box center [1307, 77] width 122 height 12
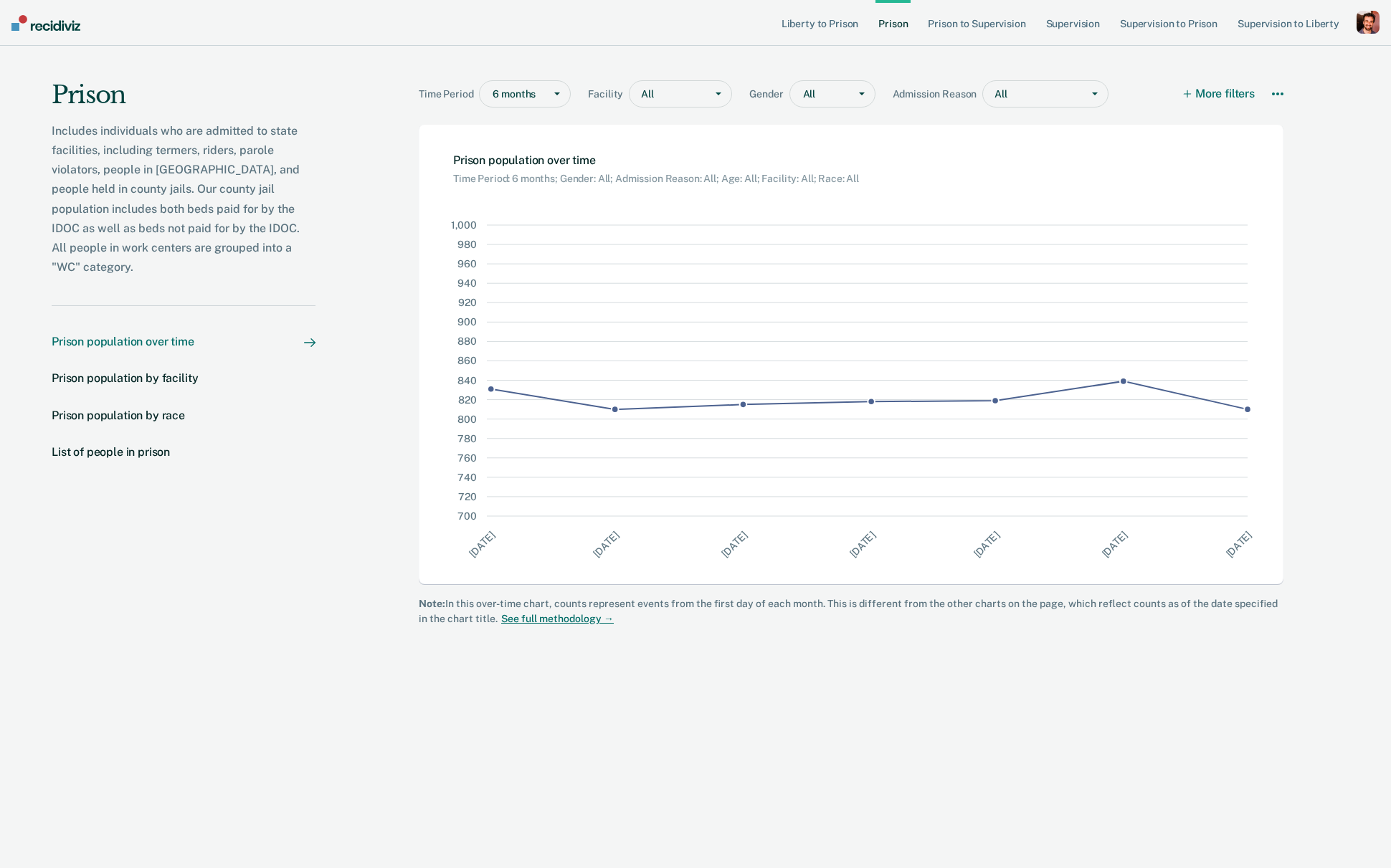
click at [499, 93] on div at bounding box center [514, 95] width 44 height 15
click at [524, 176] on div "2 years" at bounding box center [524, 173] width 90 height 24
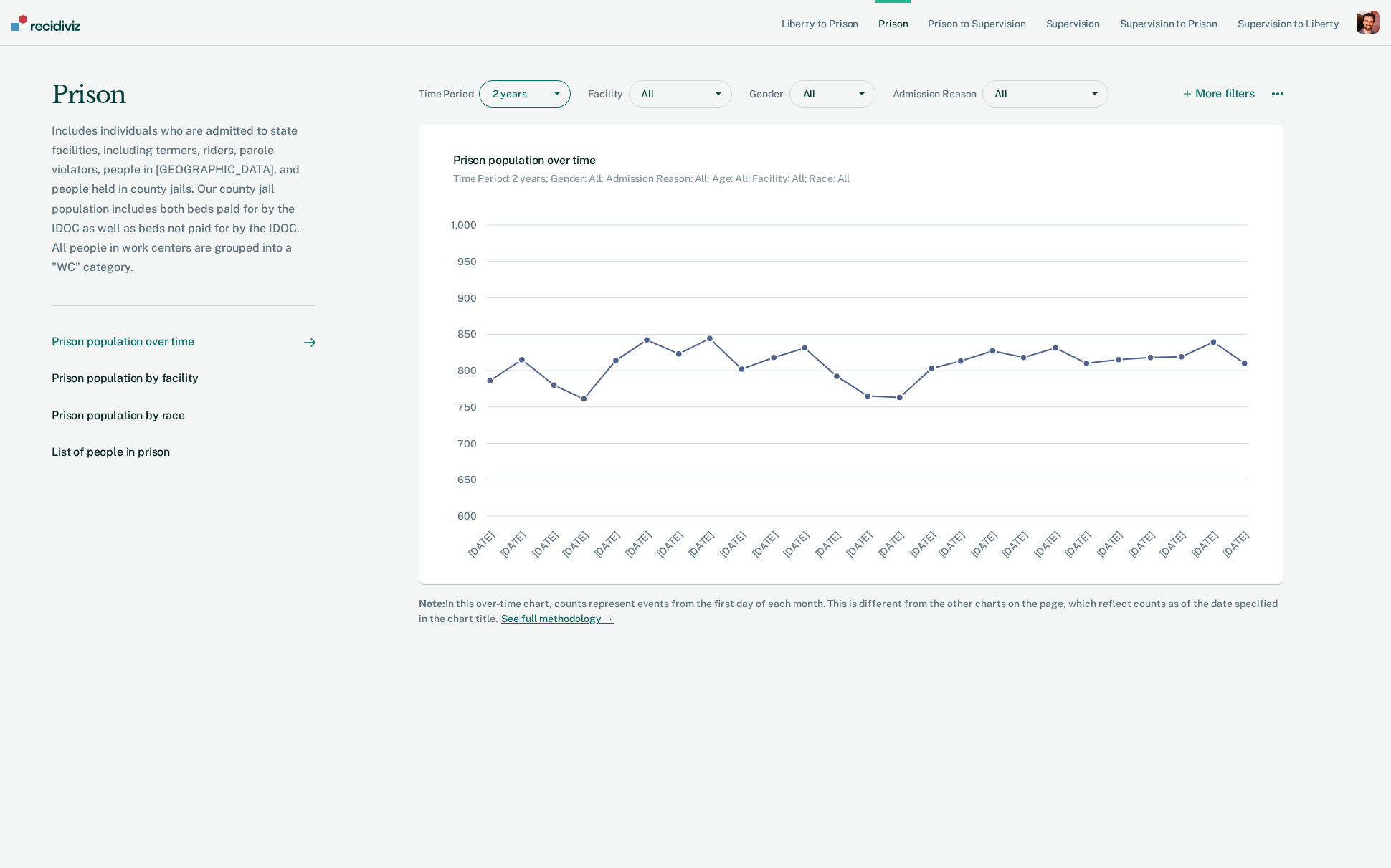
click at [703, 95] on div "All" at bounding box center [667, 95] width 76 height 21
click at [678, 149] on label "FACILITY_1" at bounding box center [680, 149] width 79 height 12
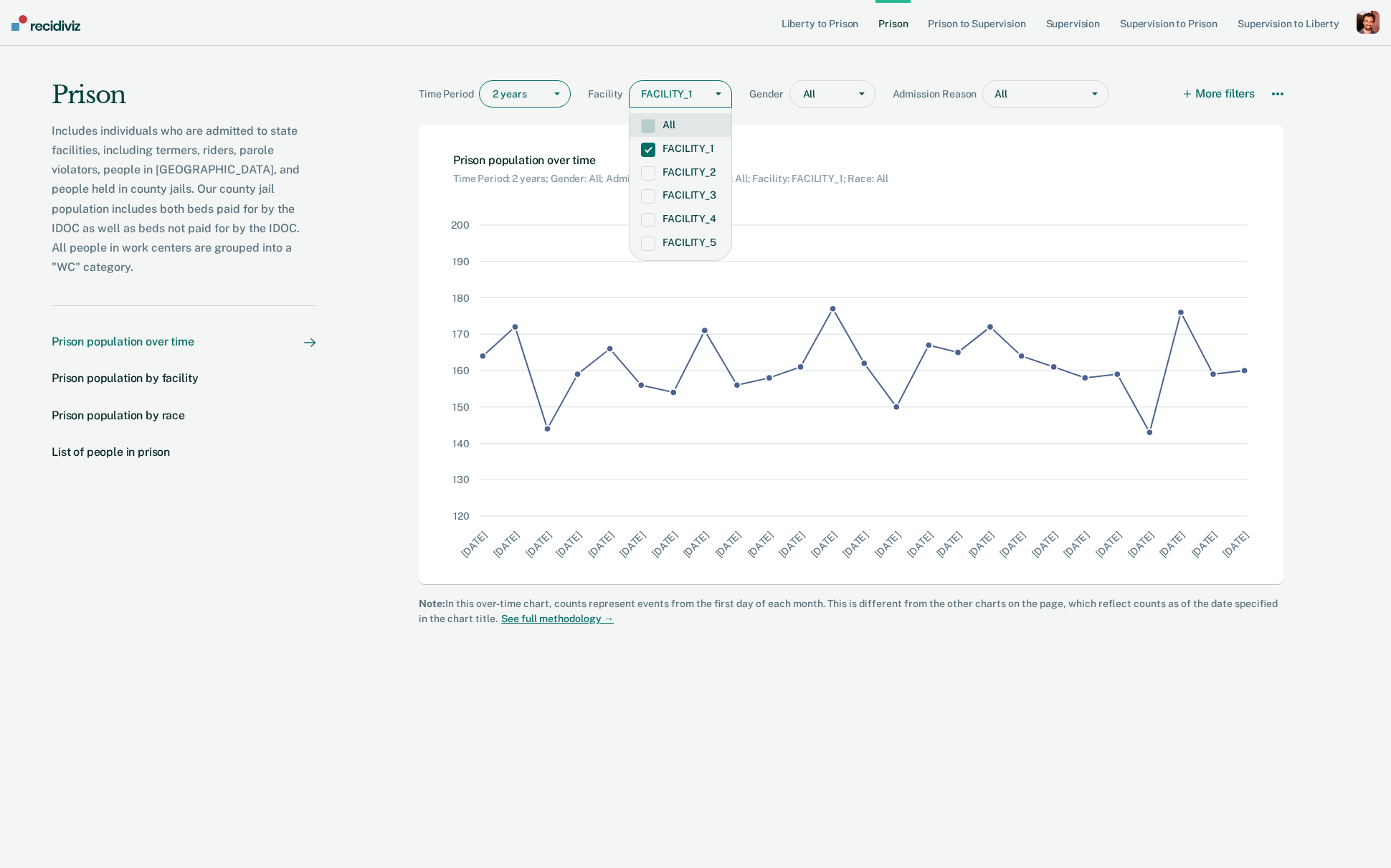
click at [1000, 89] on div "All" at bounding box center [1032, 95] width 99 height 21
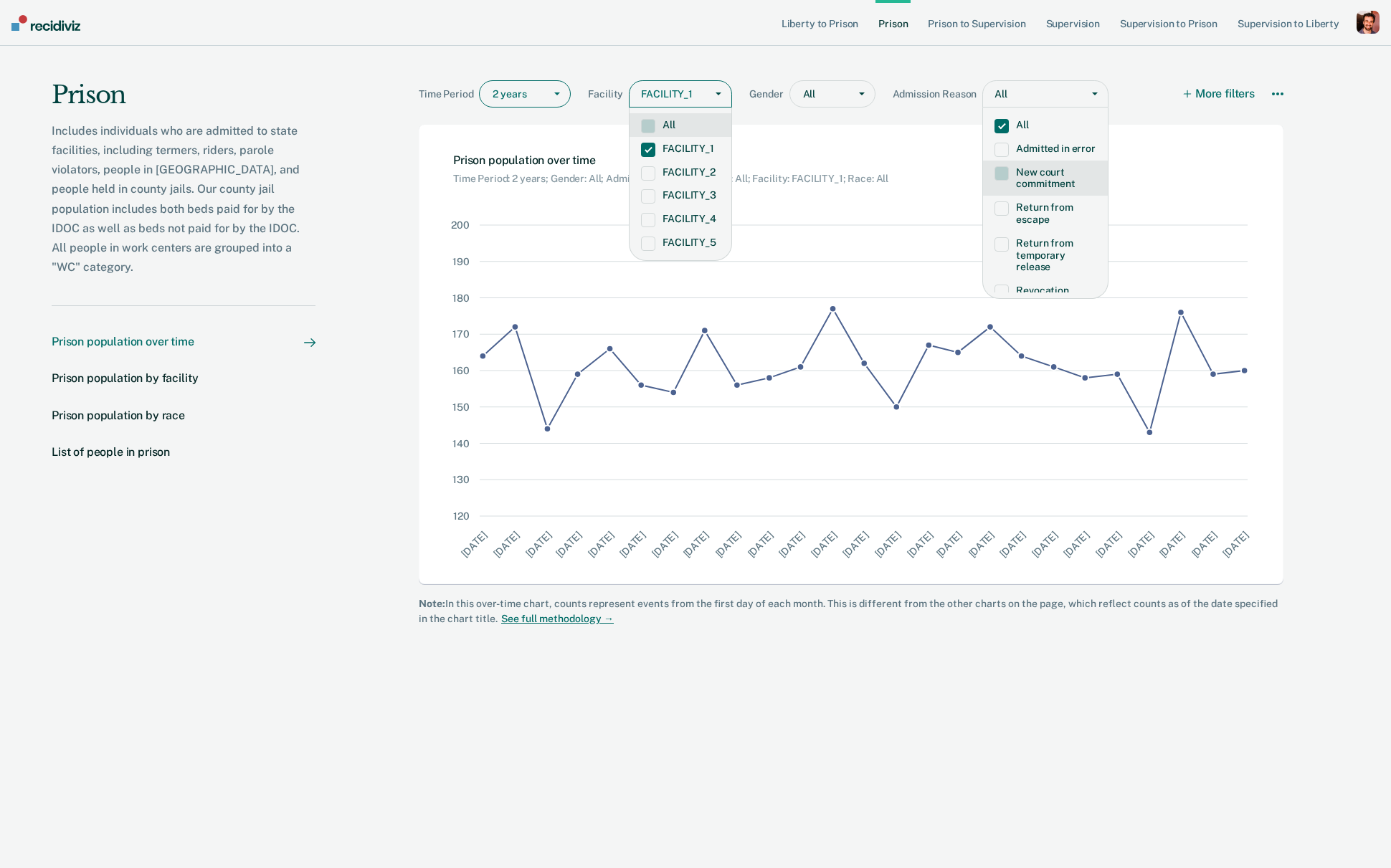
click at [997, 177] on span at bounding box center [1001, 173] width 14 height 14
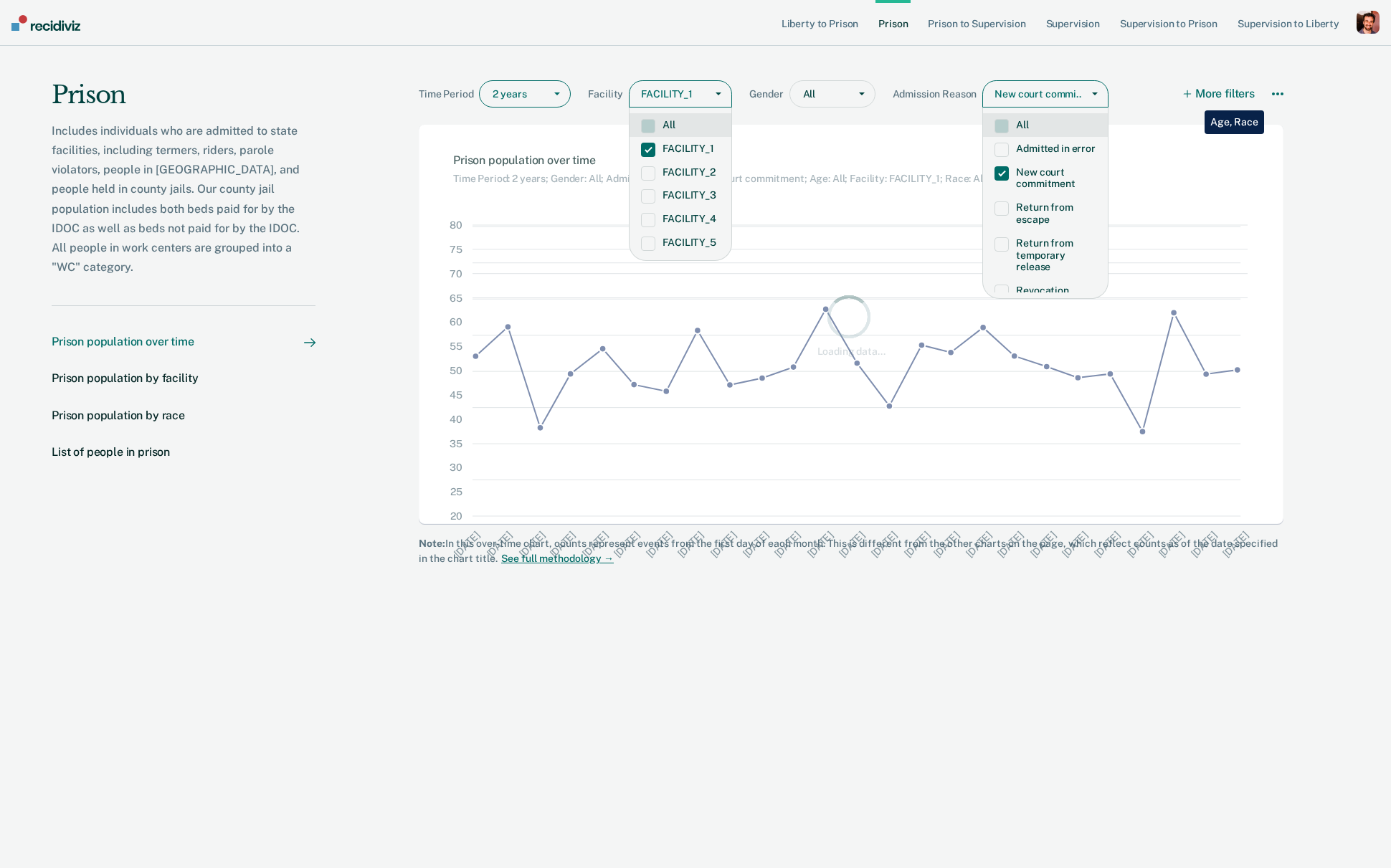
click at [1194, 98] on button "More filters" at bounding box center [1219, 94] width 71 height 27
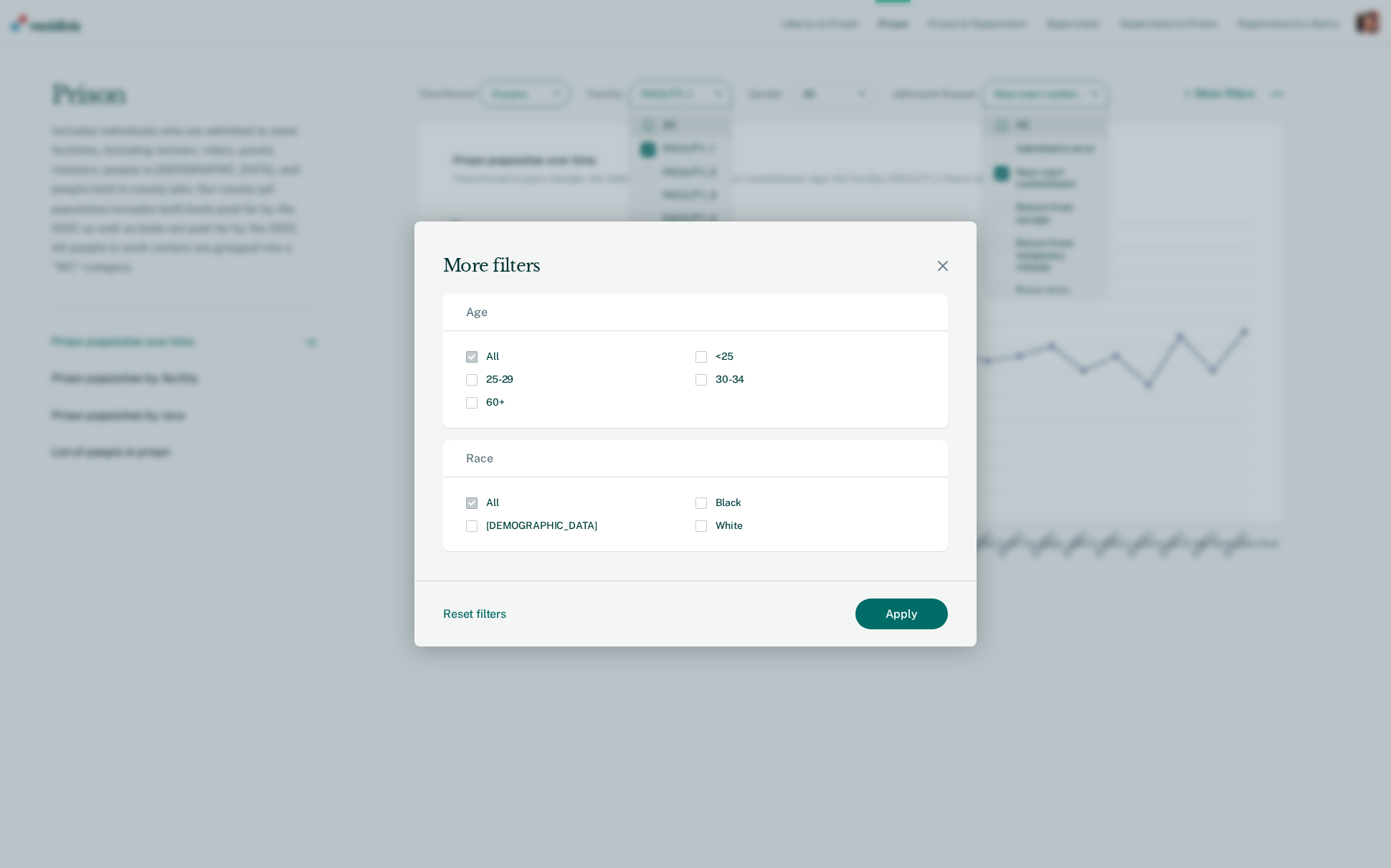
click at [707, 356] on label "<25" at bounding box center [810, 356] width 230 height 11
click at [733, 351] on input "<25" at bounding box center [733, 351] width 0 height 0
click at [473, 531] on div "All Black Hispanic White" at bounding box center [695, 514] width 505 height 74
click at [473, 524] on span "Modal" at bounding box center [471, 526] width 11 height 11
click at [596, 521] on input "[DEMOGRAPHIC_DATA]" at bounding box center [596, 521] width 0 height 0
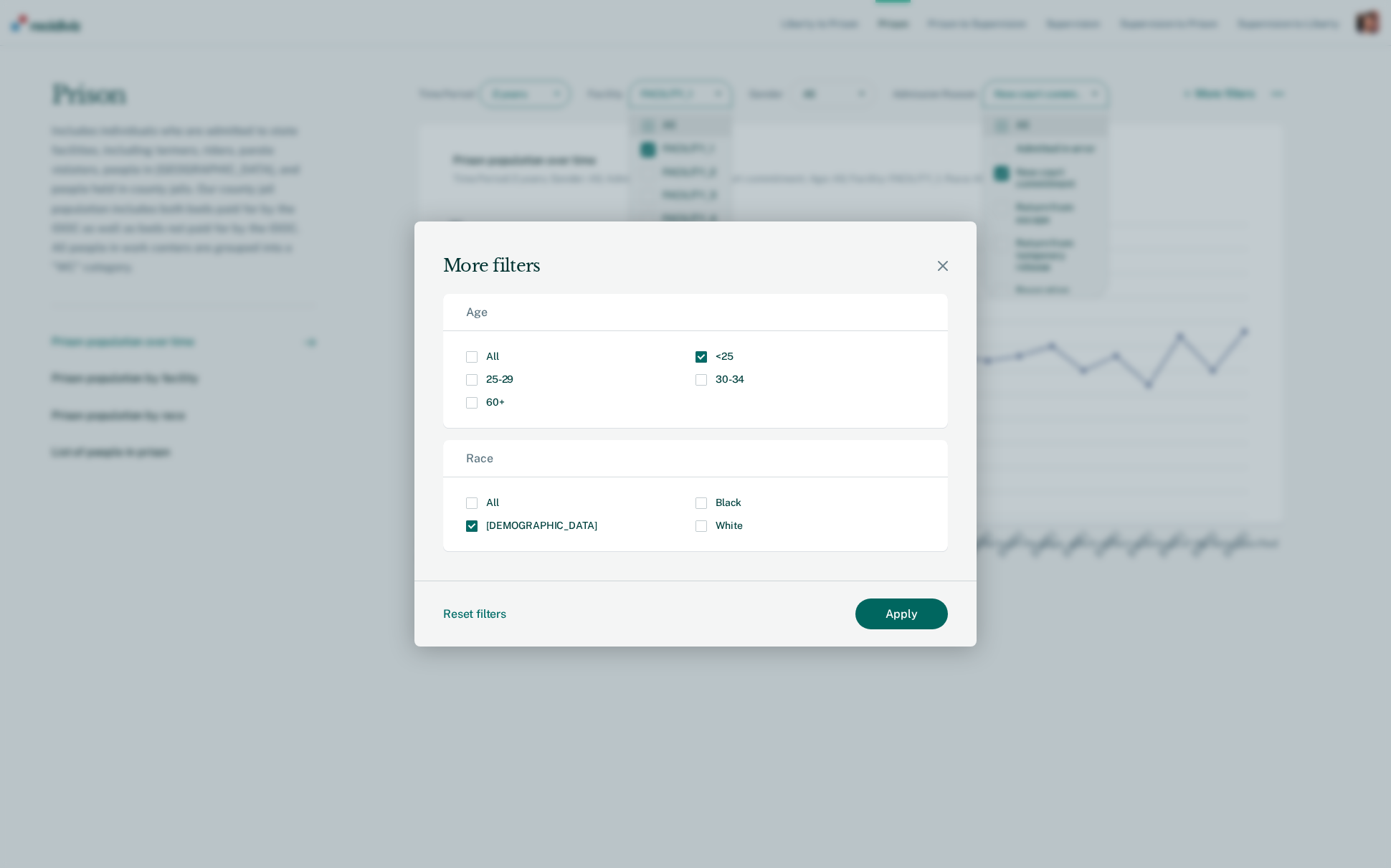
click at [882, 608] on button "Apply" at bounding box center [901, 614] width 92 height 31
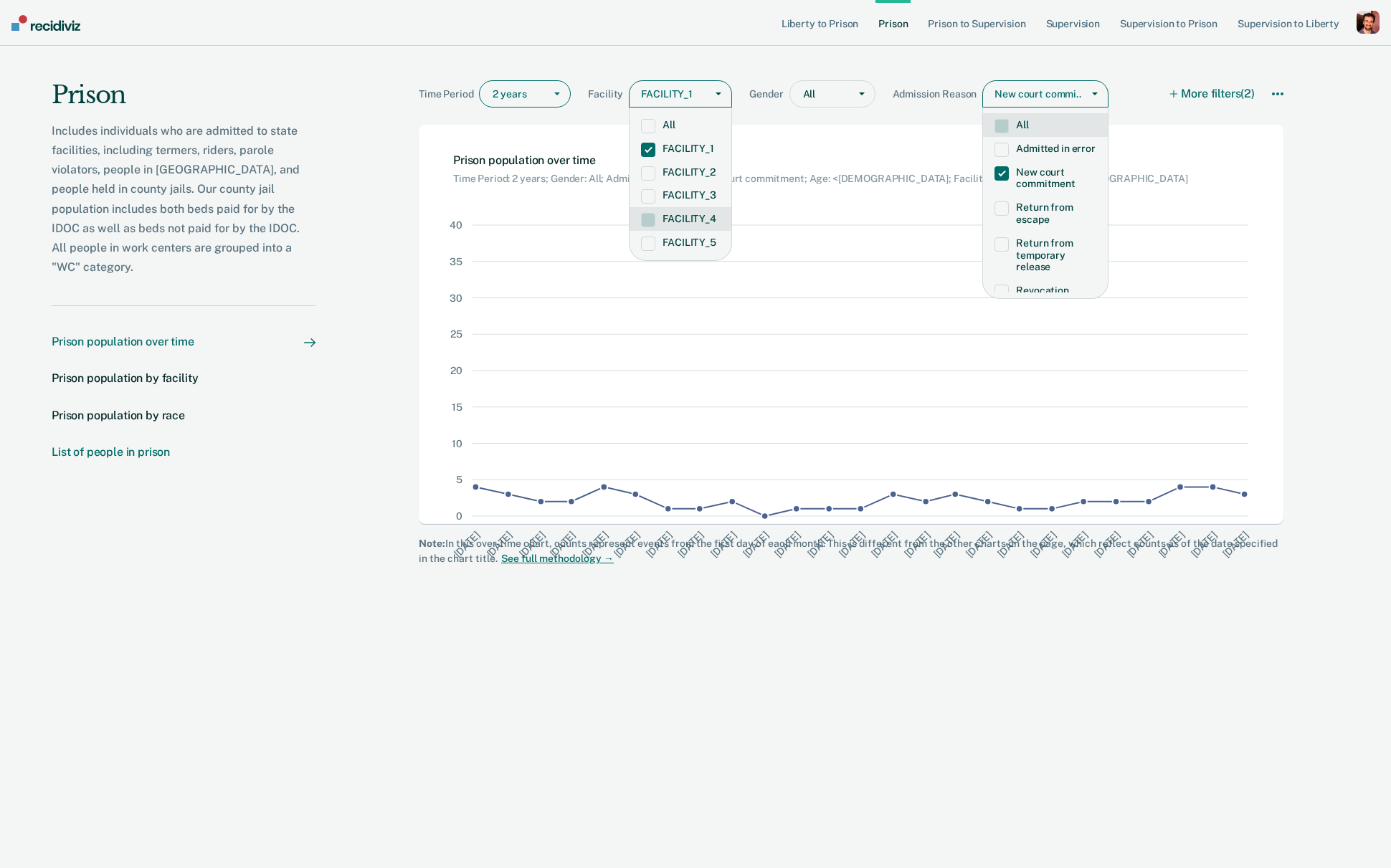
click at [137, 445] on div "List of people in prison" at bounding box center [111, 452] width 119 height 14
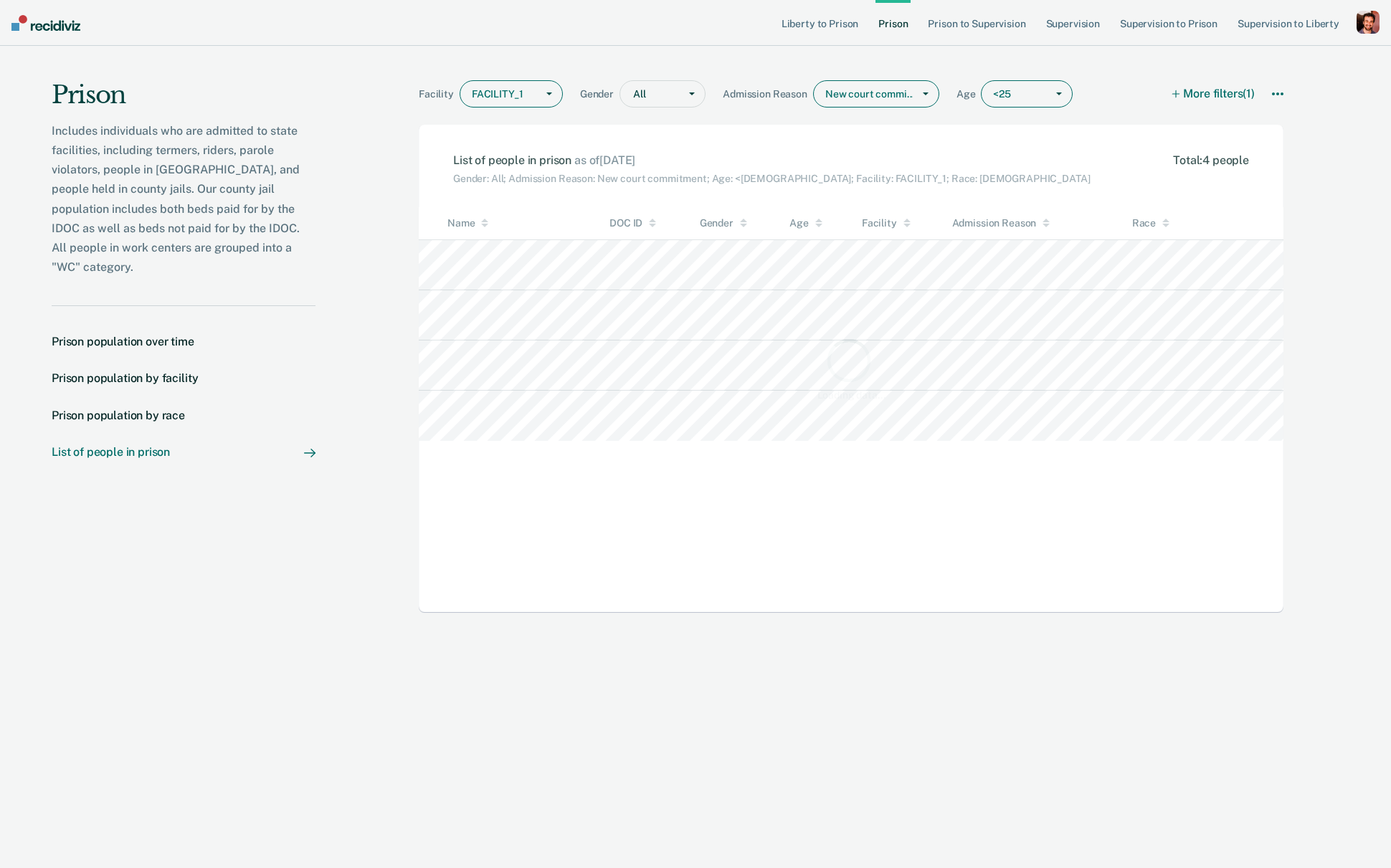
scroll to position [373, 864]
click at [1145, 32] on link "Supervision to Prison" at bounding box center [1169, 23] width 104 height 46
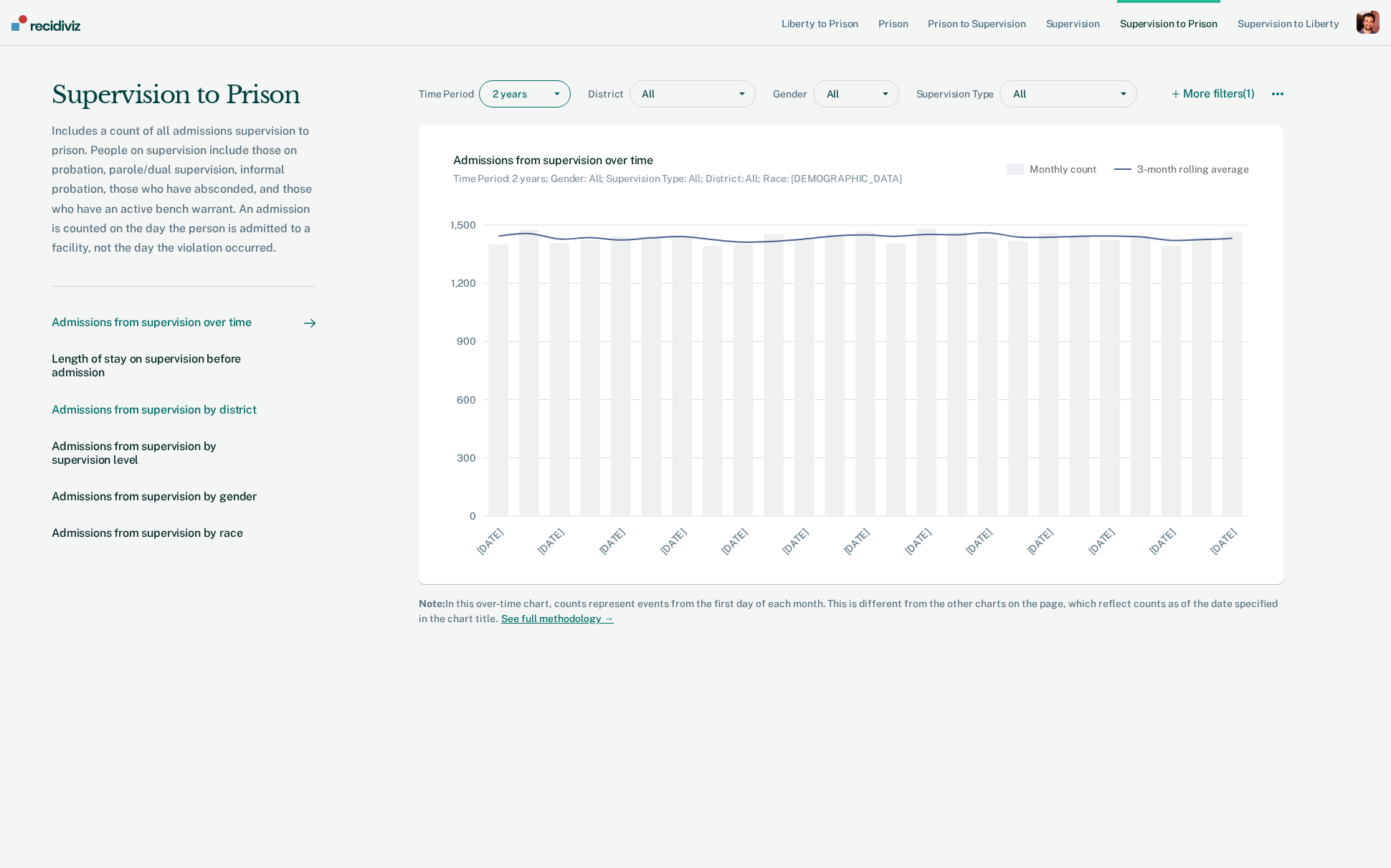
click at [229, 408] on div "Admissions from supervision by district" at bounding box center [154, 410] width 205 height 14
